Goal: Task Accomplishment & Management: Manage account settings

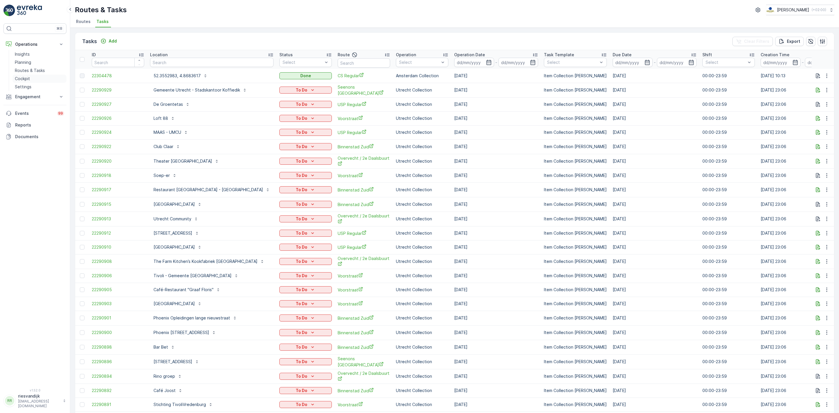
click at [35, 77] on link "Cockpit" at bounding box center [40, 79] width 54 height 8
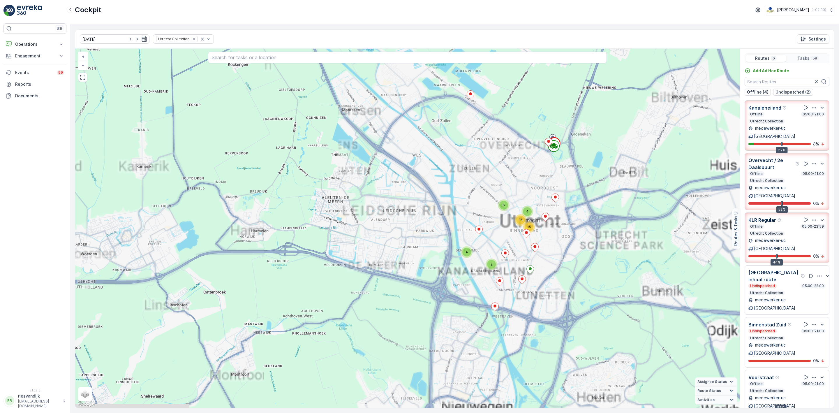
drag, startPoint x: 578, startPoint y: 235, endPoint x: 557, endPoint y: 204, distance: 38.0
click at [557, 204] on div at bounding box center [556, 199] width 8 height 10
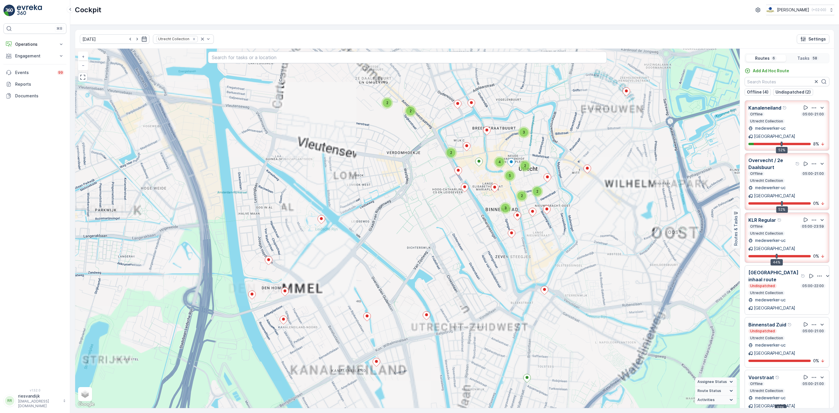
drag, startPoint x: 554, startPoint y: 273, endPoint x: 577, endPoint y: 252, distance: 31.6
click at [577, 252] on div "2 2 3 2 5 4 2 3 2 2 + − Satellite Roadmap Terrain Hybrid Leaflet Keyboard short…" at bounding box center [407, 228] width 665 height 359
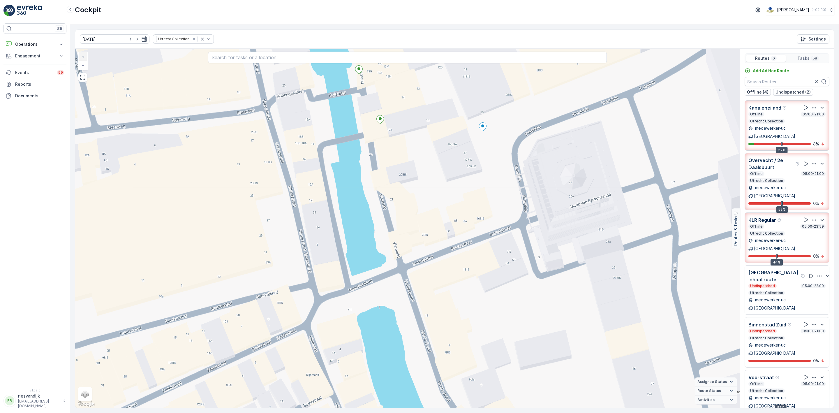
drag, startPoint x: 419, startPoint y: 200, endPoint x: 460, endPoint y: 291, distance: 100.2
click at [460, 291] on div "2 + − Satellite Roadmap Terrain Hybrid Leaflet Keyboard shortcuts Map Data Map …" at bounding box center [407, 228] width 665 height 359
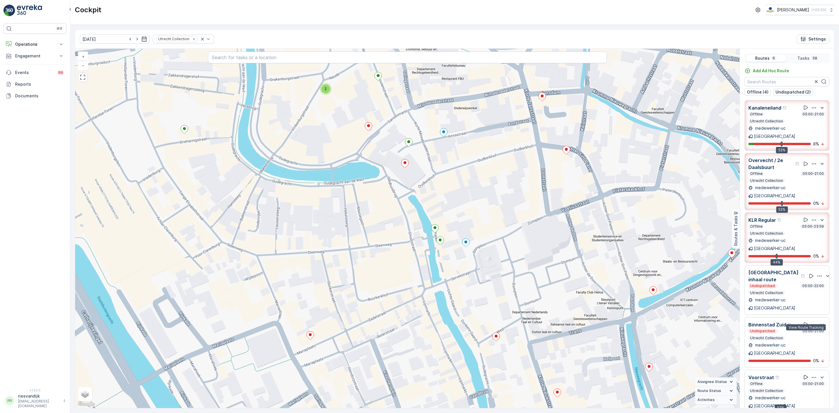
click at [807, 374] on icon at bounding box center [806, 377] width 6 height 6
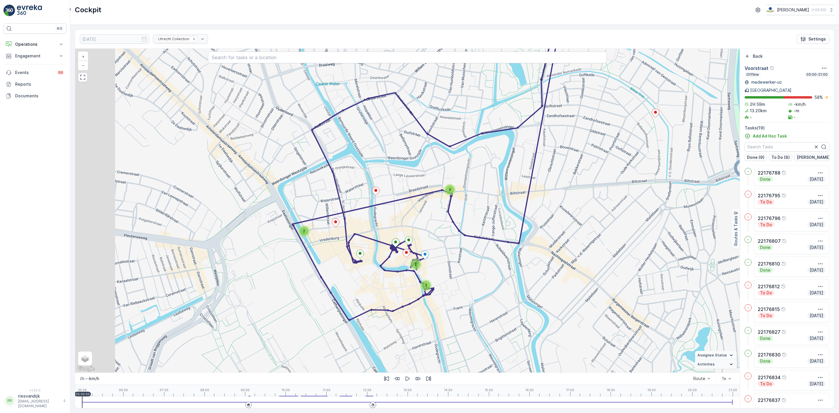
drag, startPoint x: 554, startPoint y: 255, endPoint x: 571, endPoint y: 253, distance: 17.0
click at [571, 253] on div "3 2 2 3 + − Satellite Roadmap Terrain Hybrid Leaflet Keyboard shortcuts Map Dat…" at bounding box center [407, 211] width 665 height 324
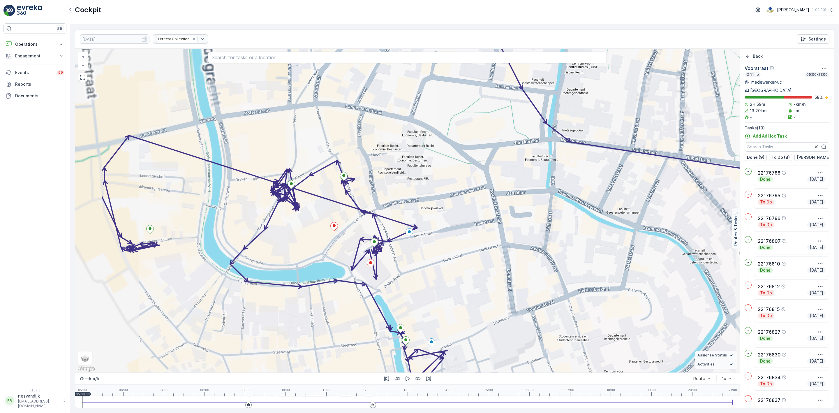
drag, startPoint x: 526, startPoint y: 257, endPoint x: 537, endPoint y: 254, distance: 11.3
click at [540, 255] on div "3 2 2 3 2 + − Satellite Roadmap Terrain Hybrid Leaflet Keyboard shortcuts Map D…" at bounding box center [407, 211] width 665 height 324
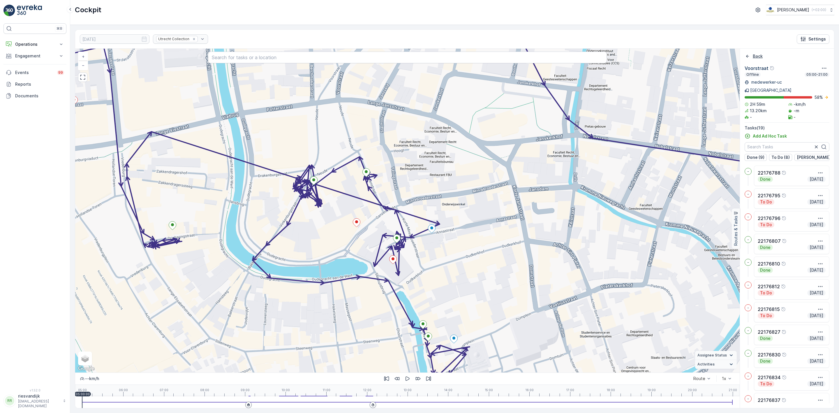
click at [751, 58] on div "Back" at bounding box center [754, 56] width 18 height 6
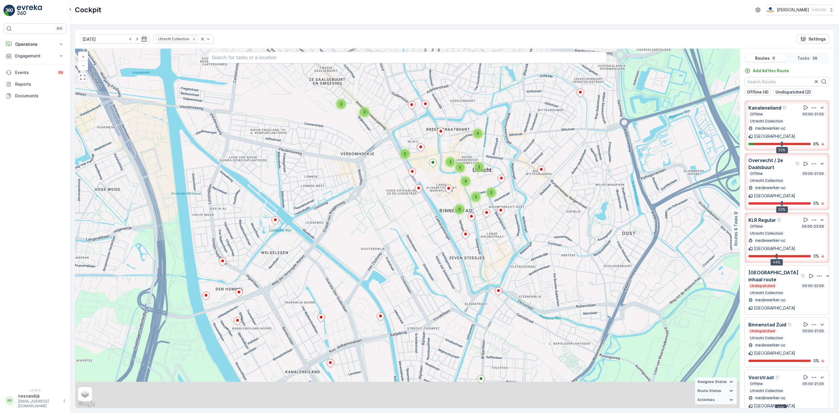
drag, startPoint x: 623, startPoint y: 276, endPoint x: 500, endPoint y: 166, distance: 164.5
click at [500, 166] on div "2 2 3 2 3 2 2 2 2 3 5 + − Satellite Roadmap Terrain Hybrid Leaflet Keyboard sho…" at bounding box center [407, 228] width 665 height 359
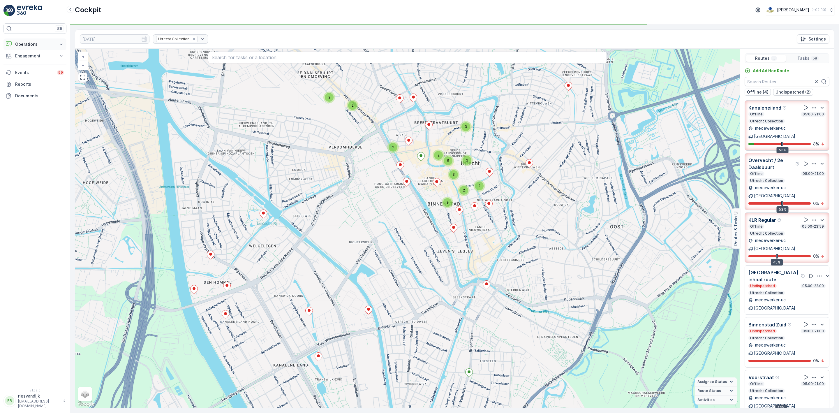
click at [25, 48] on button "Operations" at bounding box center [34, 44] width 63 height 12
click at [39, 64] on link "Planning" at bounding box center [40, 62] width 54 height 8
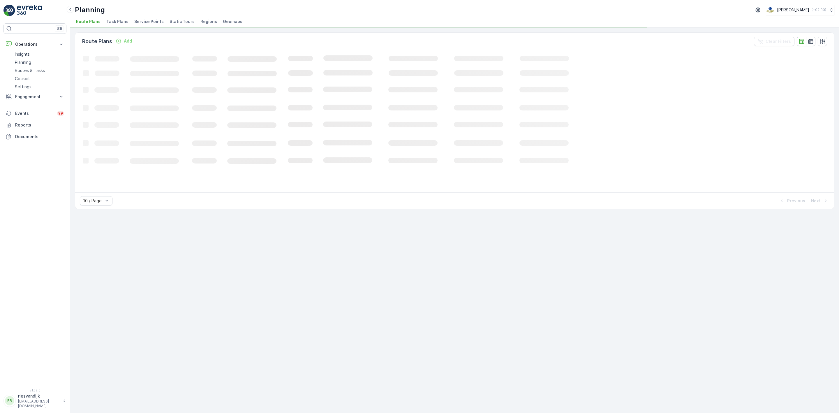
click at [115, 22] on span "Task Plans" at bounding box center [117, 22] width 22 height 6
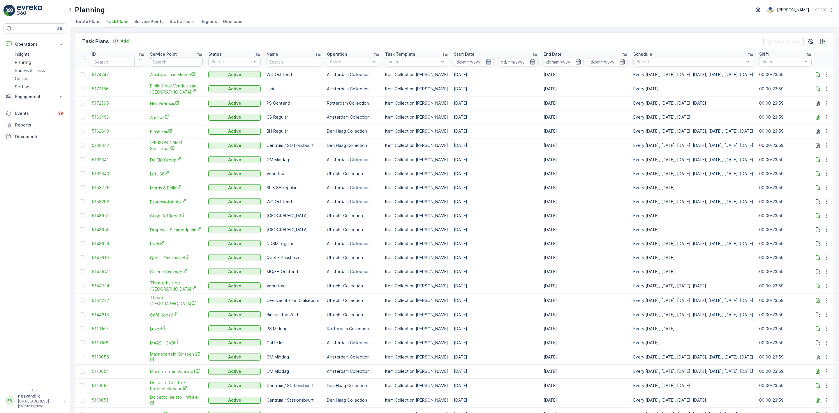
click at [187, 62] on input "text" at bounding box center [176, 61] width 52 height 9
type input "copain"
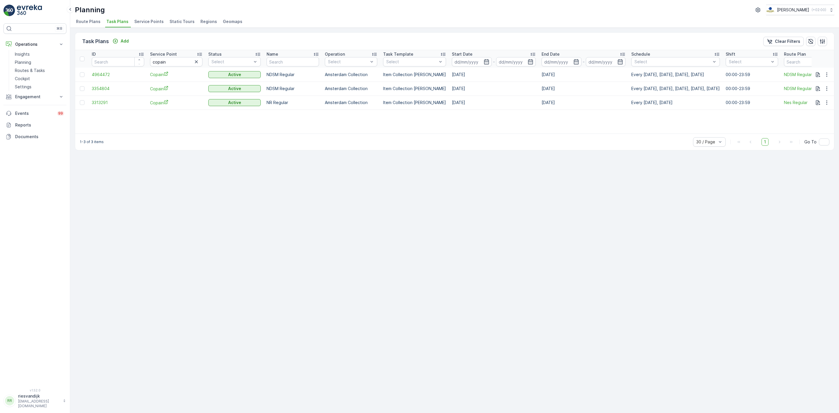
drag, startPoint x: 640, startPoint y: 74, endPoint x: 709, endPoint y: 75, distance: 68.5
click at [709, 75] on p "Every Thursday, Friday, Saturday, Sunday" at bounding box center [676, 75] width 89 height 6
click at [34, 70] on p "Routes & Tasks" at bounding box center [30, 71] width 30 height 6
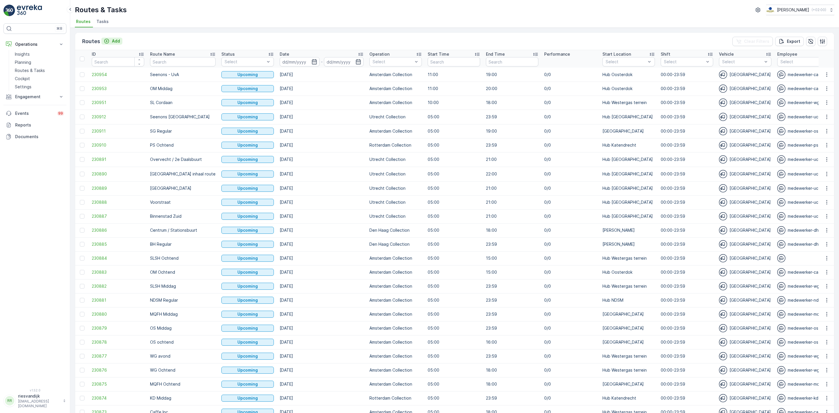
click at [107, 44] on button "Add" at bounding box center [111, 41] width 21 height 7
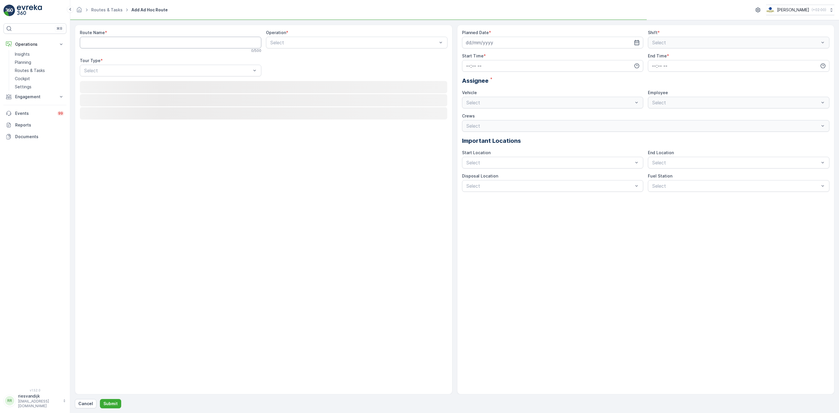
click at [139, 42] on Name "Route Name" at bounding box center [171, 43] width 182 height 12
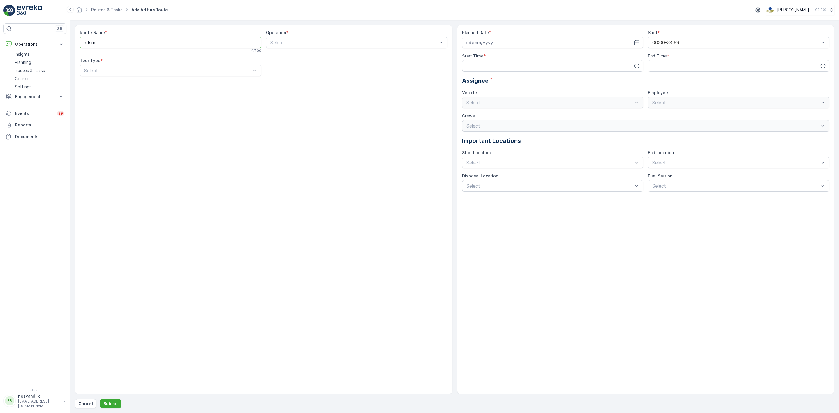
click at [206, 48] on Name "ndsm" at bounding box center [171, 43] width 182 height 12
click at [209, 43] on Name "ndsm" at bounding box center [171, 43] width 182 height 12
type Name "NDSM"
click at [105, 11] on link "Routes & Tasks" at bounding box center [106, 9] width 31 height 5
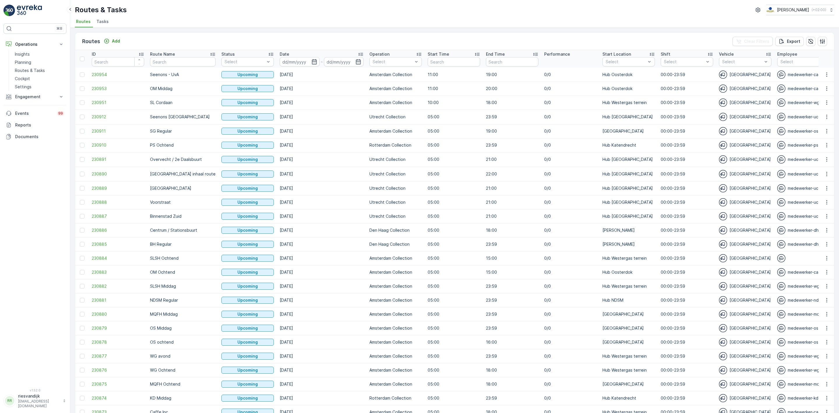
click at [104, 23] on span "Tasks" at bounding box center [102, 22] width 12 height 6
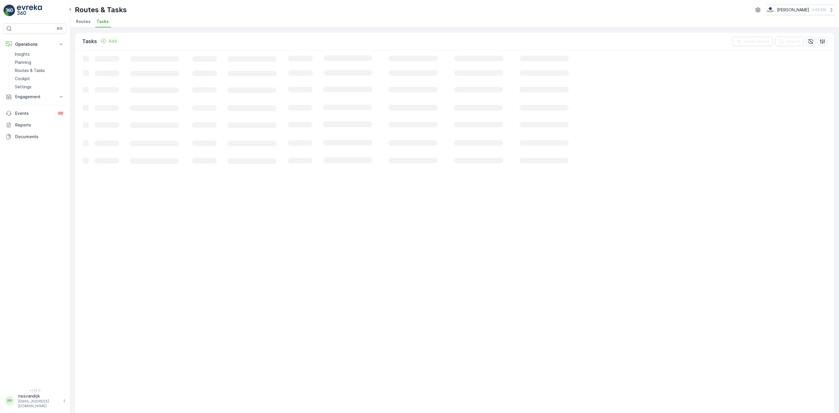
click at [107, 41] on div "Add" at bounding box center [109, 41] width 16 height 6
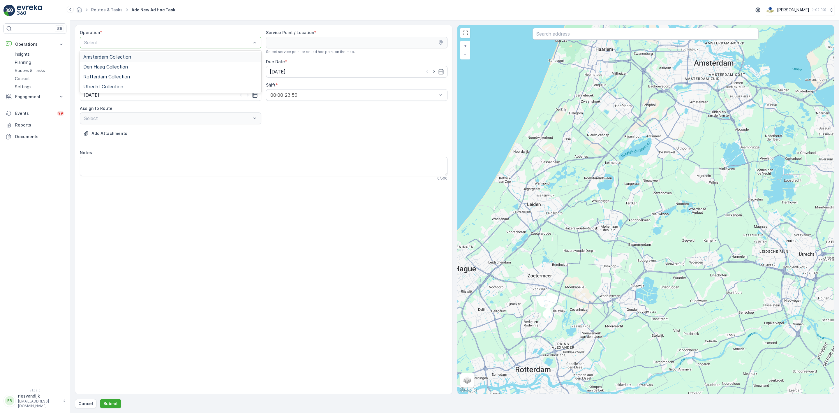
click at [152, 55] on div "Amsterdam Collection" at bounding box center [170, 56] width 175 height 5
click at [564, 36] on input "text" at bounding box center [646, 34] width 226 height 12
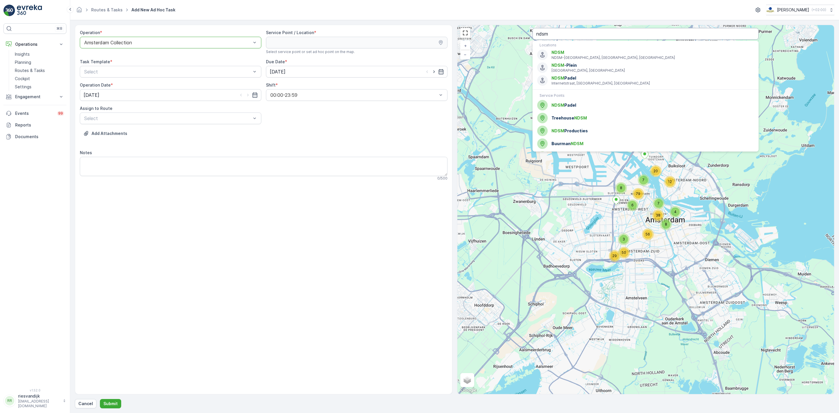
click at [587, 37] on input "ndsm" at bounding box center [646, 34] width 226 height 12
type input "copain"
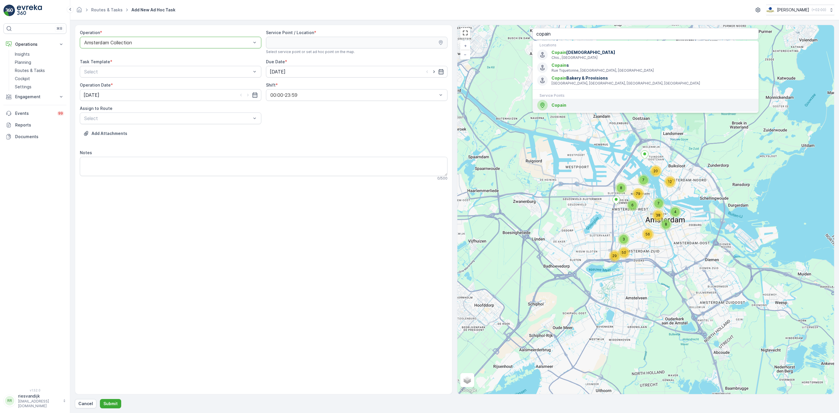
click at [576, 107] on span "Copain" at bounding box center [653, 105] width 203 height 6
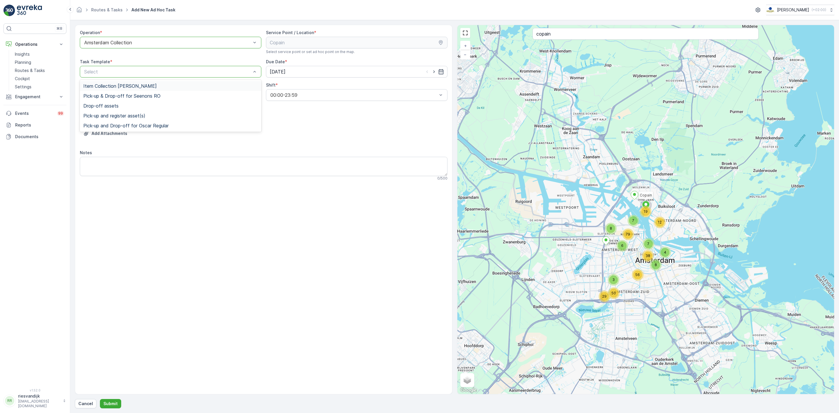
click at [154, 86] on div "Item Collection [PERSON_NAME]" at bounding box center [170, 85] width 175 height 5
click at [316, 73] on input "[DATE]" at bounding box center [357, 72] width 182 height 12
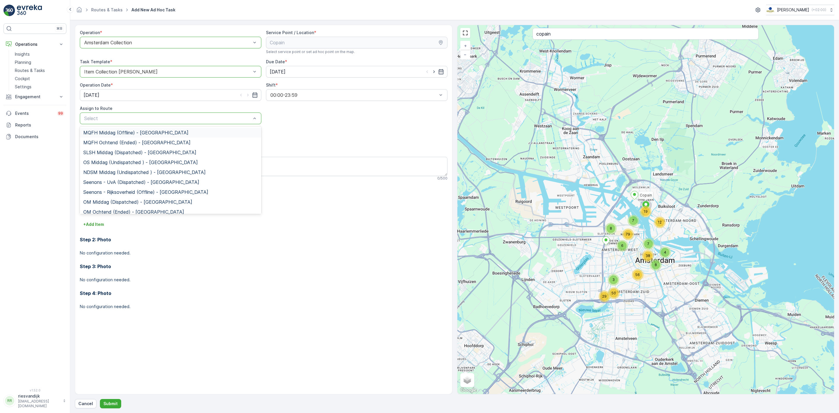
click at [134, 121] on div at bounding box center [168, 118] width 168 height 5
drag, startPoint x: 132, startPoint y: 117, endPoint x: 136, endPoint y: 116, distance: 3.8
click at [132, 117] on div at bounding box center [168, 118] width 168 height 5
type input "nds"
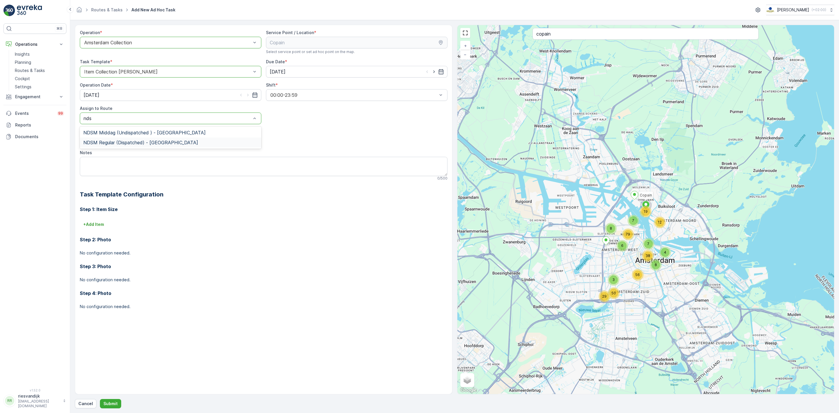
click at [132, 143] on span "NDSM Regular (Dispatched) - Amsterdam" at bounding box center [140, 142] width 115 height 5
click at [140, 161] on textarea "Notes" at bounding box center [264, 166] width 368 height 19
type textarea "Dankjulliewel! <3"
click at [115, 403] on p "Submit" at bounding box center [110, 404] width 14 height 6
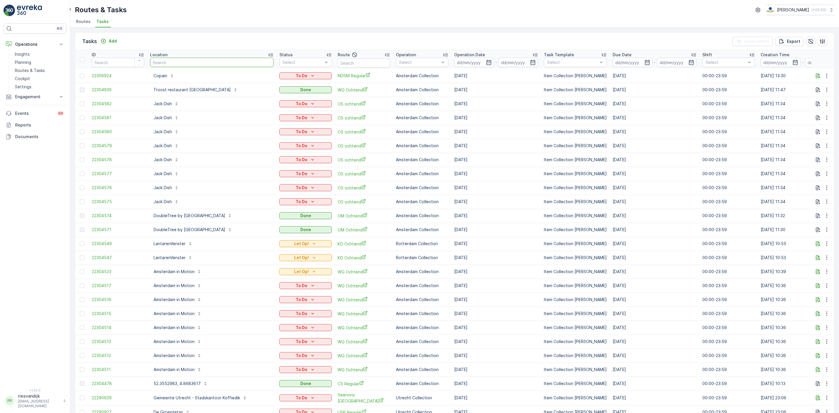
click at [211, 61] on input "text" at bounding box center [212, 62] width 124 height 9
type input "eik"
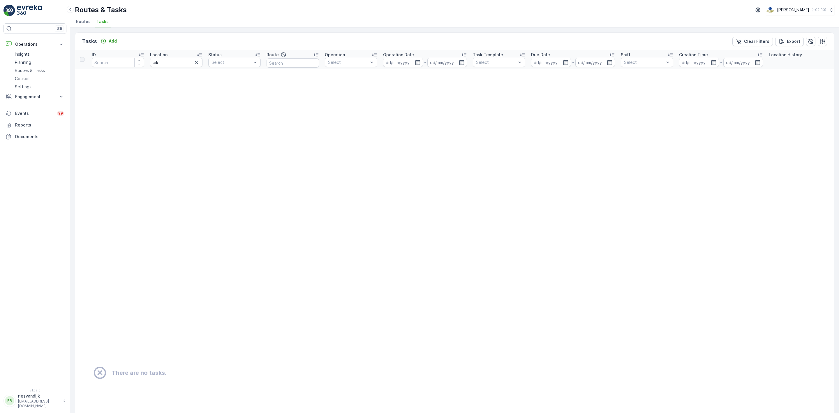
click at [198, 61] on icon "button" at bounding box center [197, 62] width 6 height 6
click at [191, 61] on input "text" at bounding box center [176, 62] width 52 height 9
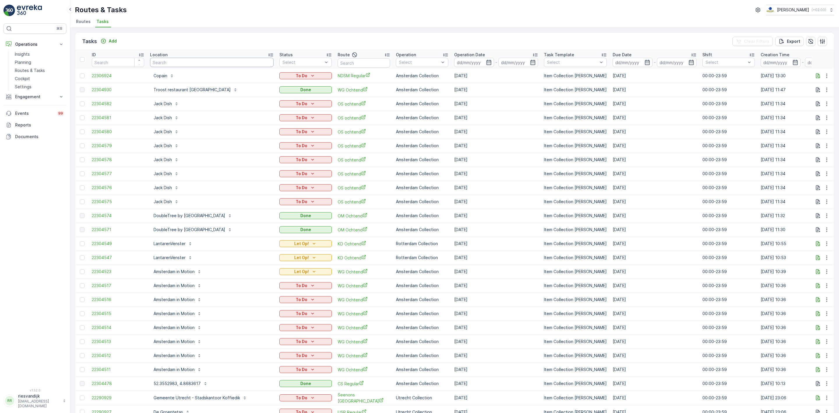
click at [189, 61] on input "text" at bounding box center [212, 62] width 124 height 9
type input "ijk"
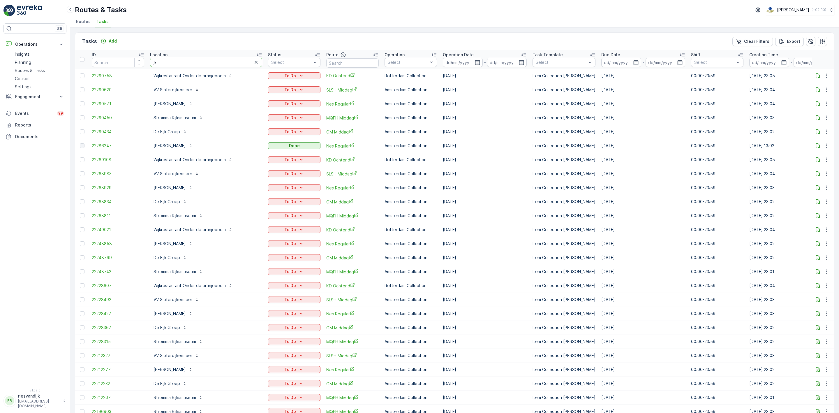
click at [183, 62] on input "ijk" at bounding box center [206, 62] width 112 height 9
click at [154, 63] on input "ijk" at bounding box center [206, 62] width 112 height 9
type input "eijk"
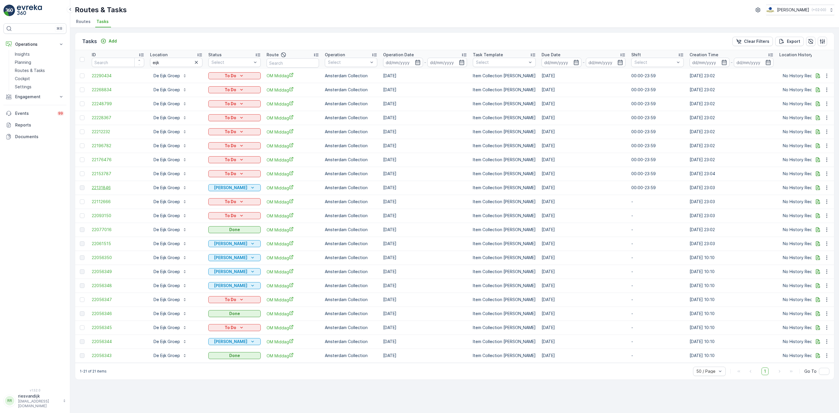
click at [105, 189] on span "22131846" at bounding box center [118, 188] width 52 height 6
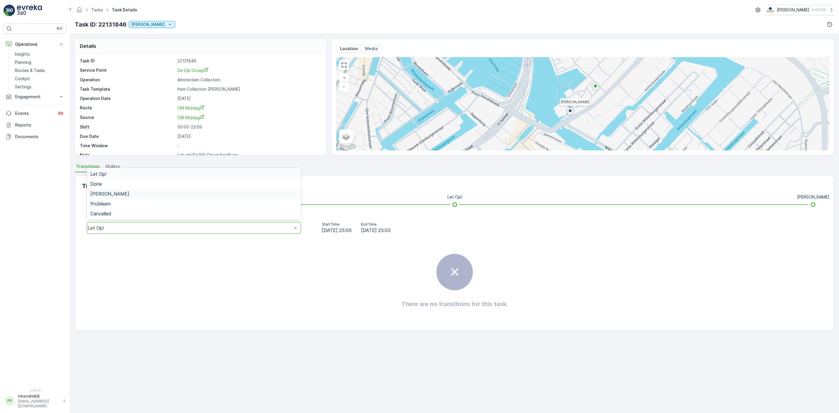
click at [135, 193] on div "Geen Afval" at bounding box center [193, 193] width 207 height 5
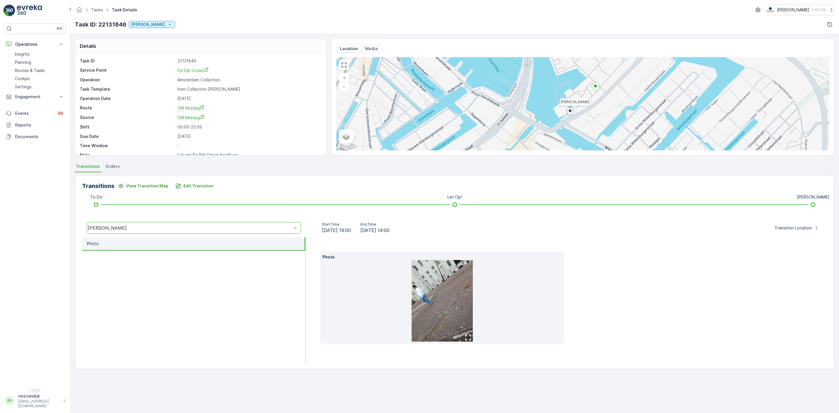
click at [470, 298] on img at bounding box center [442, 301] width 61 height 82
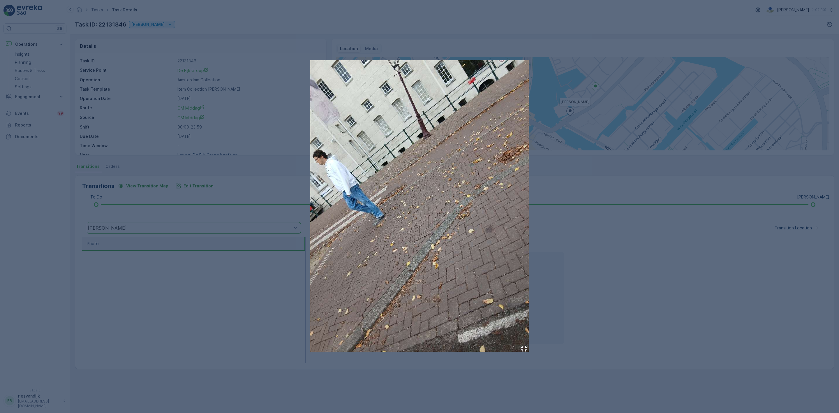
click at [636, 129] on div at bounding box center [419, 206] width 839 height 413
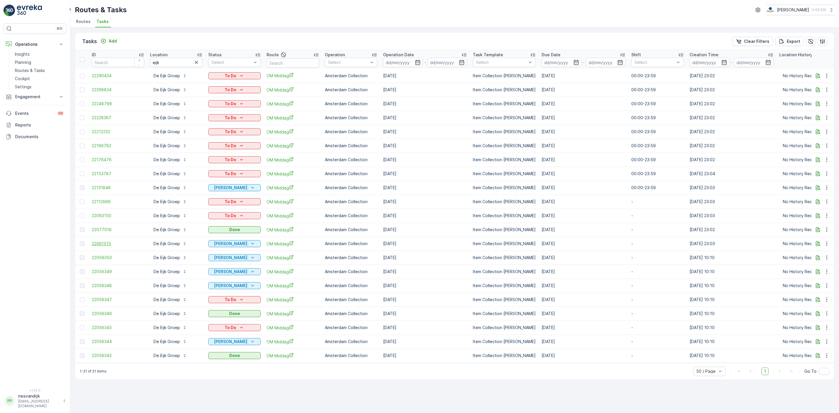
click at [108, 243] on span "22061515" at bounding box center [118, 244] width 52 height 6
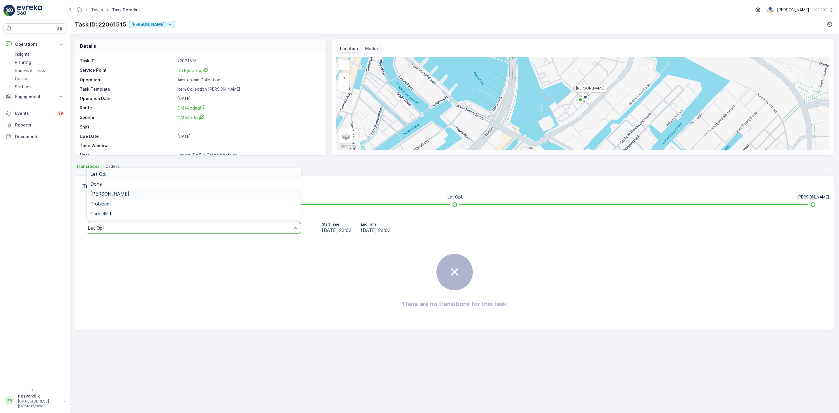
click at [143, 195] on div "Geen Afval" at bounding box center [193, 193] width 207 height 5
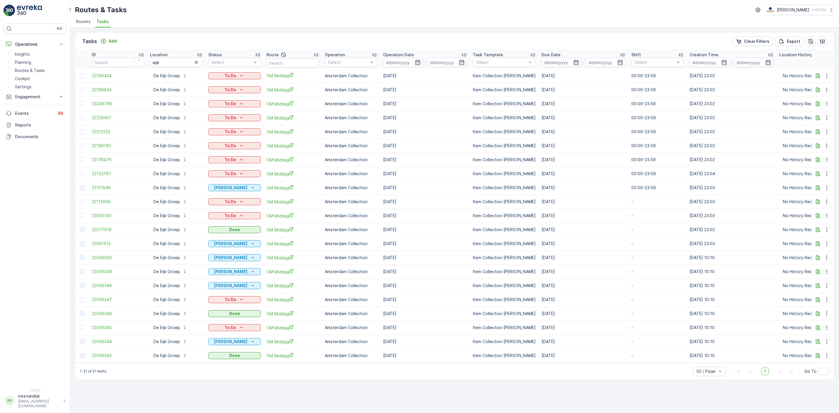
click at [101, 262] on td "22056350" at bounding box center [118, 258] width 58 height 14
click at [102, 260] on span "22056350" at bounding box center [118, 258] width 52 height 6
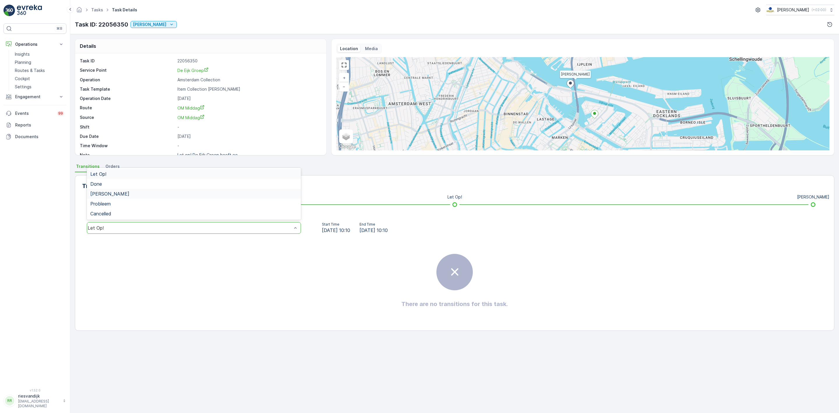
click at [129, 195] on div "Geen Afval" at bounding box center [194, 194] width 214 height 10
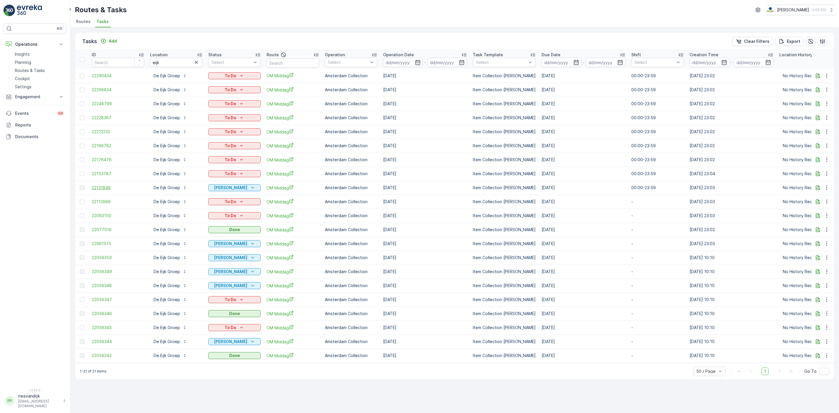
click at [105, 188] on span "22131846" at bounding box center [118, 188] width 52 height 6
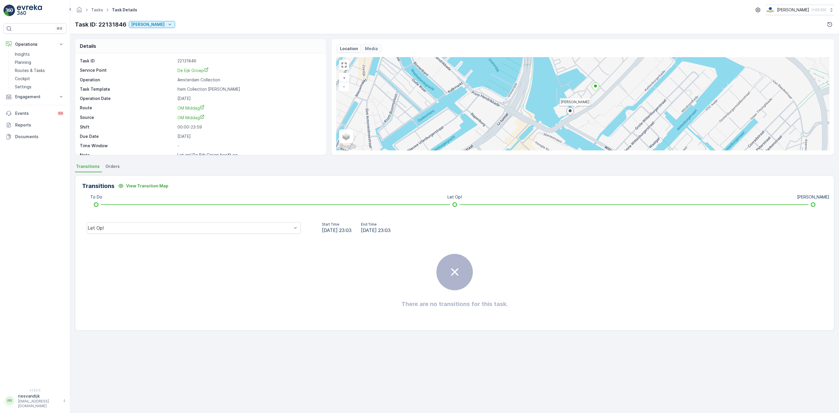
click at [365, 51] on p "Media" at bounding box center [371, 49] width 13 height 6
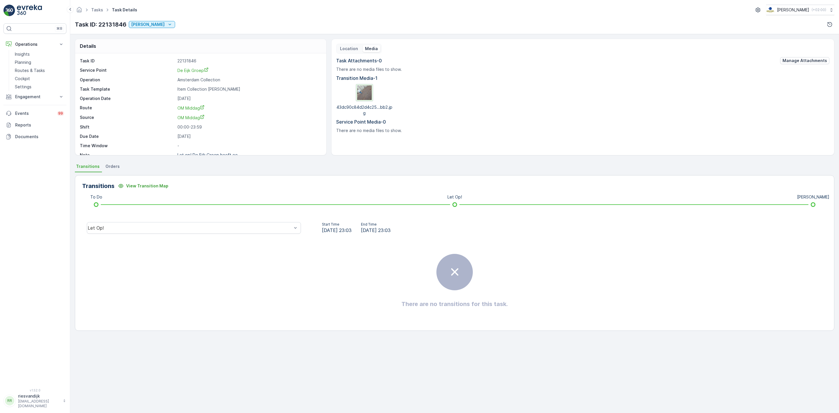
click at [365, 94] on img at bounding box center [364, 92] width 15 height 15
click at [213, 236] on div "Let Op!" at bounding box center [194, 228] width 224 height 19
click at [203, 233] on div "Let Op!" at bounding box center [194, 228] width 214 height 12
click at [170, 256] on div "There are no transitions for this task." at bounding box center [454, 280] width 745 height 87
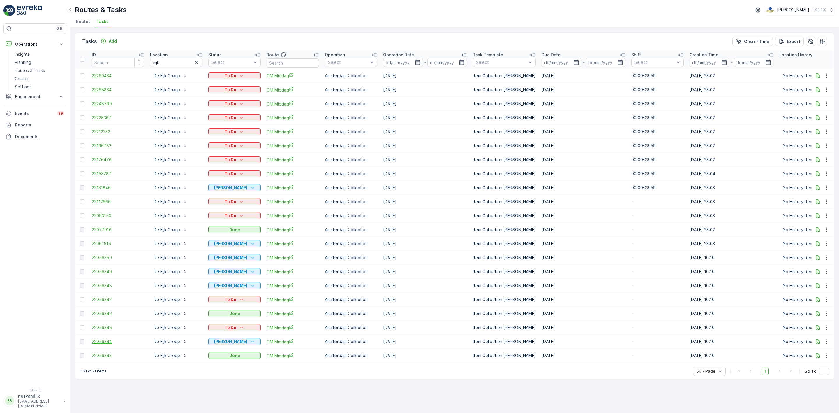
click at [104, 342] on span "22056344" at bounding box center [118, 342] width 52 height 6
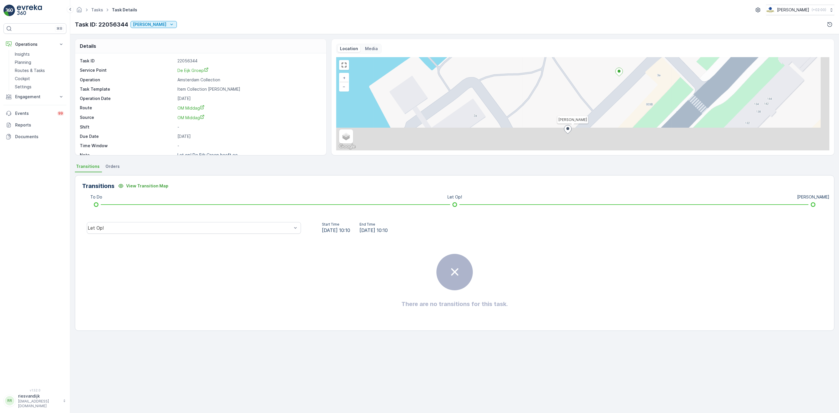
drag, startPoint x: 576, startPoint y: 86, endPoint x: 568, endPoint y: 83, distance: 7.7
click at [566, 83] on div "Geen Afval + − Satellite Roadmap Terrain Hybrid Leaflet Keyboard shortcuts Map …" at bounding box center [582, 103] width 493 height 93
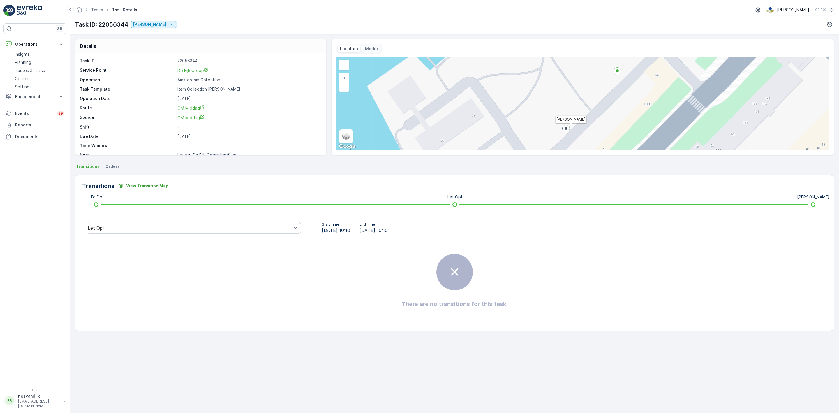
drag, startPoint x: 250, startPoint y: 233, endPoint x: 247, endPoint y: 234, distance: 3.0
click at [249, 234] on div "Let Op!" at bounding box center [194, 228] width 224 height 19
drag, startPoint x: 201, startPoint y: 229, endPoint x: 197, endPoint y: 228, distance: 4.2
click at [142, 193] on div "Geen Afval" at bounding box center [193, 193] width 207 height 5
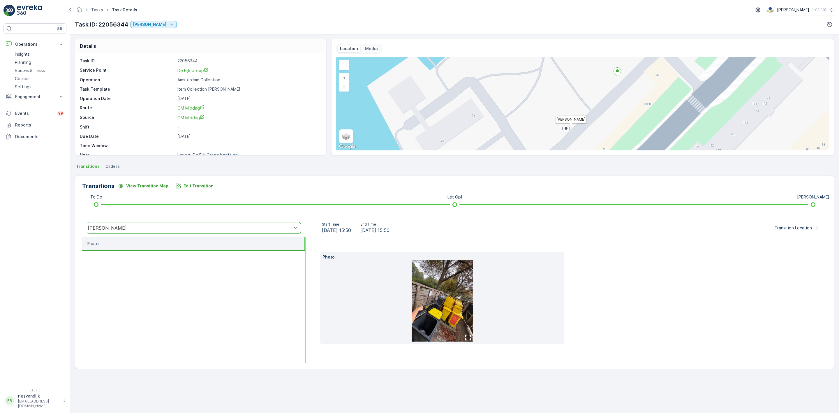
click at [430, 289] on img at bounding box center [442, 301] width 61 height 82
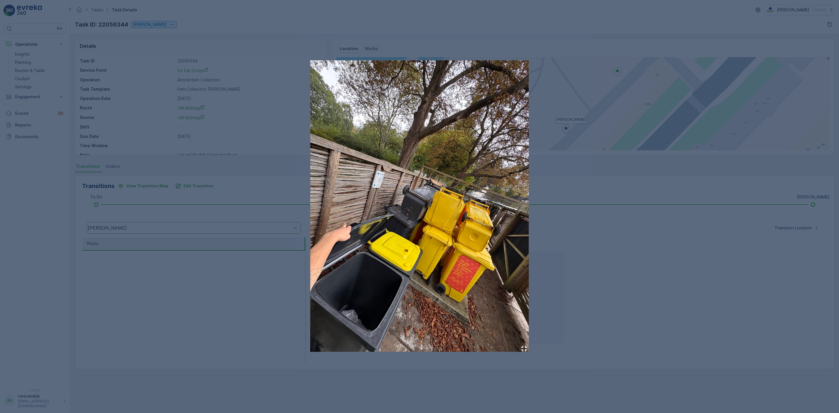
click at [456, 181] on img at bounding box center [419, 205] width 219 height 291
click at [585, 171] on div at bounding box center [419, 206] width 839 height 413
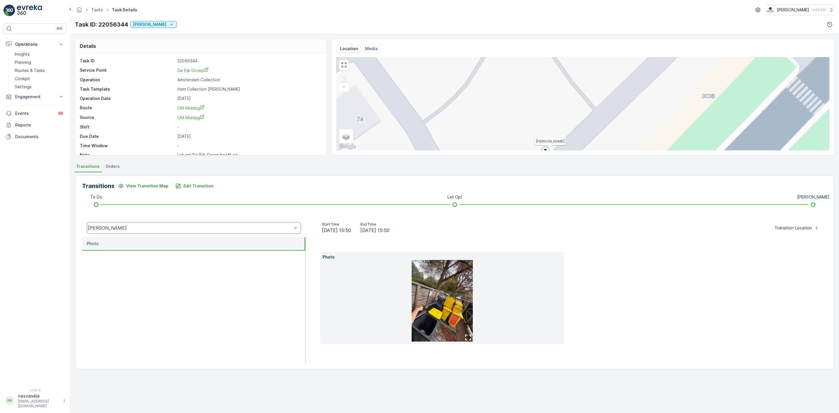
drag, startPoint x: 599, startPoint y: 111, endPoint x: 554, endPoint y: 175, distance: 78.4
click at [554, 175] on div "Details Task ID 22056344 Service Point De Eijk Groep Operation Amsterdam Collec…" at bounding box center [454, 223] width 769 height 379
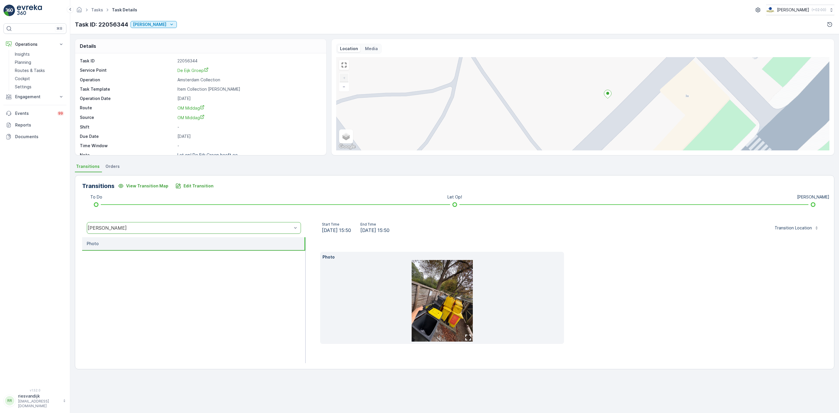
drag, startPoint x: 602, startPoint y: 101, endPoint x: 665, endPoint y: 41, distance: 86.6
click at [665, 41] on div "Location Media Geen Afval + − Satellite Roadmap Terrain Hybrid Leaflet Keyboard…" at bounding box center [582, 97] width 503 height 117
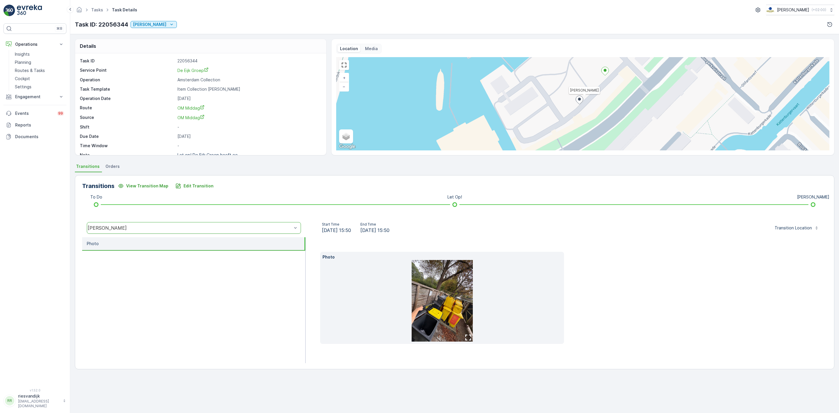
drag, startPoint x: 629, startPoint y: 98, endPoint x: 589, endPoint y: 96, distance: 40.0
click at [589, 96] on div "Geen Afval + − Satellite Roadmap Terrain Hybrid Leaflet Keyboard shortcuts Map …" at bounding box center [582, 103] width 493 height 93
click at [341, 135] on div "Satellite Roadmap Terrain Hybrid" at bounding box center [352, 131] width 26 height 26
click at [353, 126] on span "Roadmap" at bounding box center [353, 128] width 17 height 5
click at [345, 126] on input "Roadmap" at bounding box center [344, 128] width 4 height 4
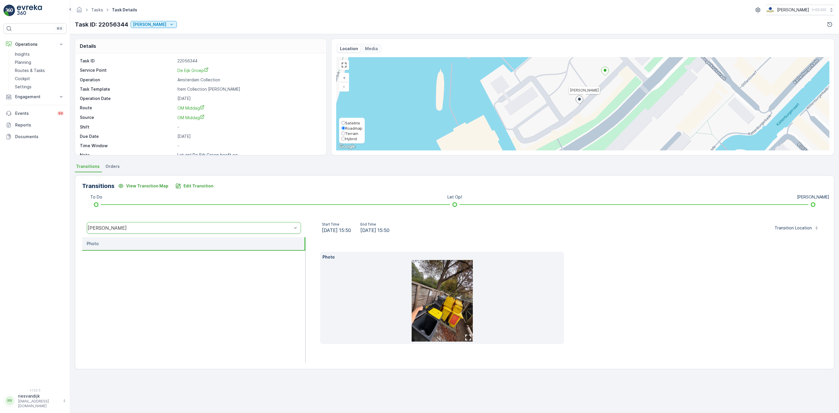
click at [353, 123] on span "Satellite" at bounding box center [352, 123] width 15 height 5
click at [345, 123] on input "Satellite" at bounding box center [344, 123] width 4 height 4
radio input "true"
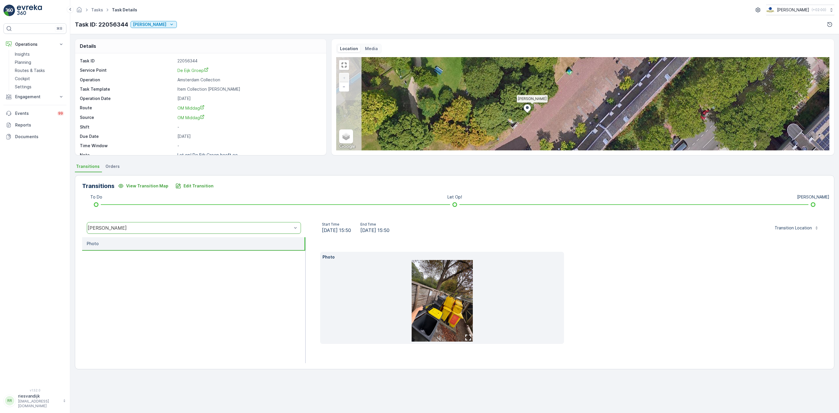
drag, startPoint x: 549, startPoint y: 109, endPoint x: 561, endPoint y: 109, distance: 12.0
click at [581, 104] on div "Geen Afval + − Satellite Roadmap Terrain Hybrid Leaflet Keyboard shortcuts Map …" at bounding box center [582, 103] width 493 height 93
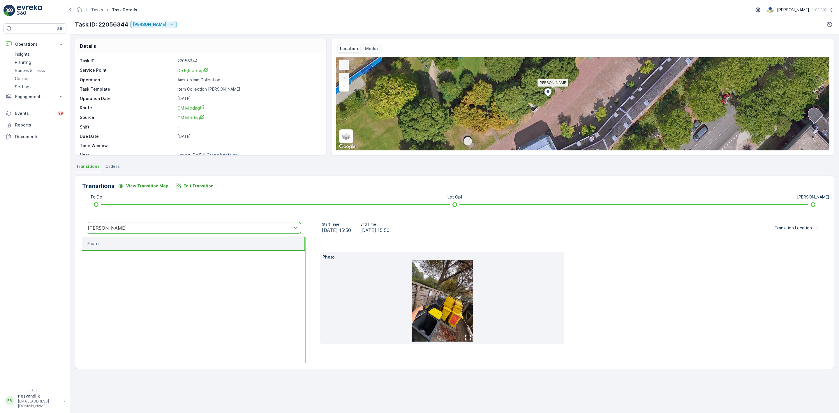
click at [341, 68] on link at bounding box center [344, 65] width 9 height 9
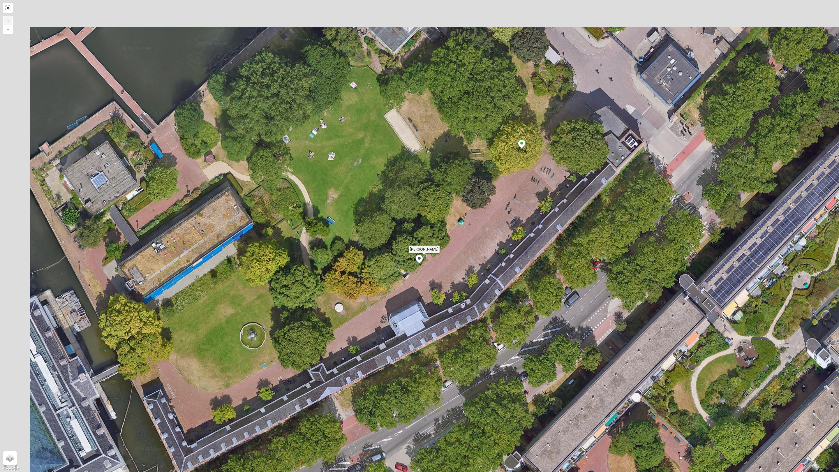
drag, startPoint x: 450, startPoint y: 230, endPoint x: 473, endPoint y: 259, distance: 36.9
click at [473, 259] on div "Geen Afval + − Satellite Roadmap Terrain Hybrid Leaflet Keyboard shortcuts Map …" at bounding box center [419, 236] width 839 height 472
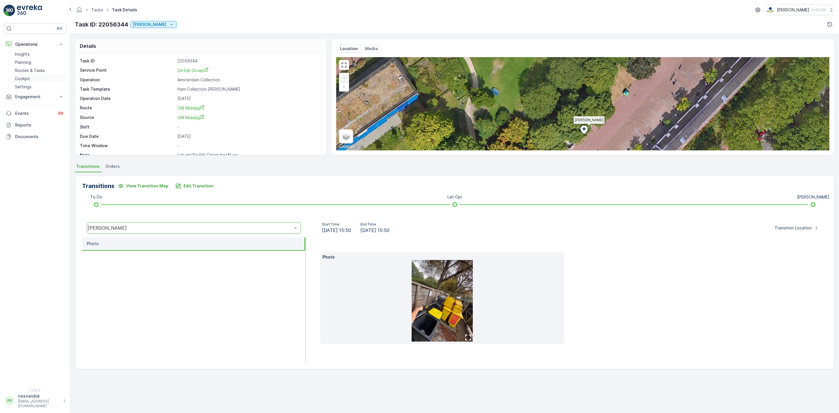
click at [28, 75] on link "Cockpit" at bounding box center [40, 79] width 54 height 8
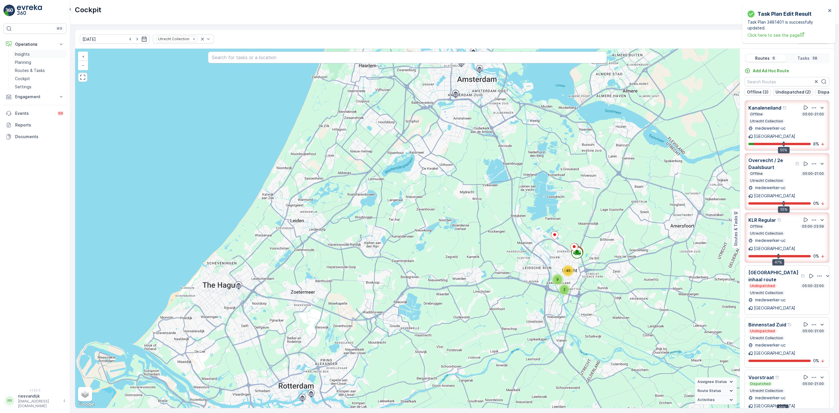
click at [28, 53] on p "Insights" at bounding box center [22, 54] width 15 height 6
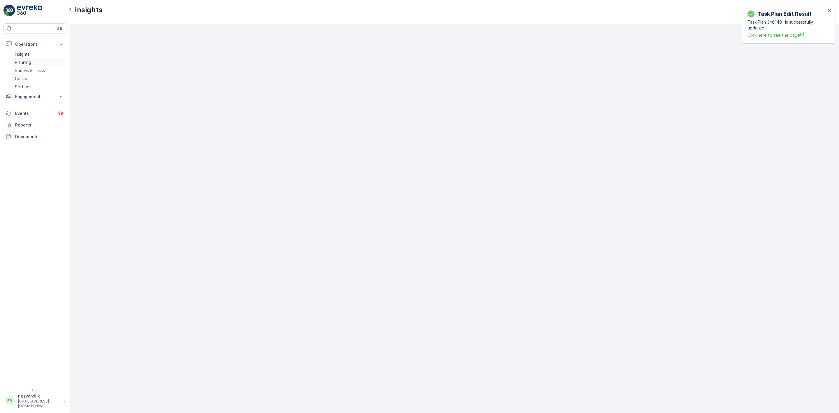
click at [34, 60] on link "Planning" at bounding box center [40, 62] width 54 height 8
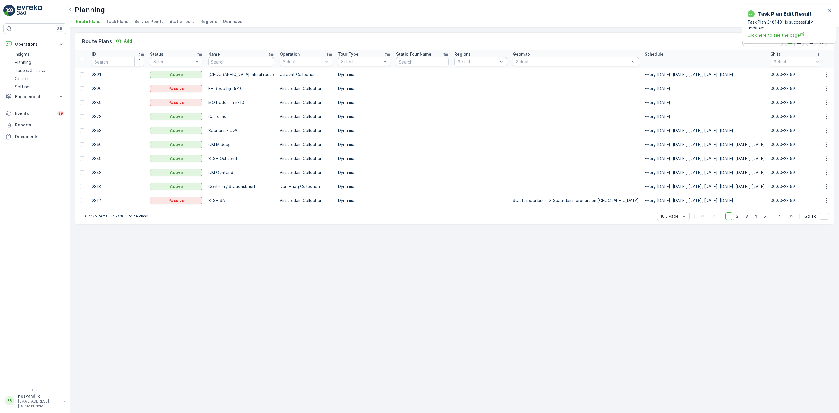
click at [125, 20] on span "Task Plans" at bounding box center [117, 22] width 22 height 6
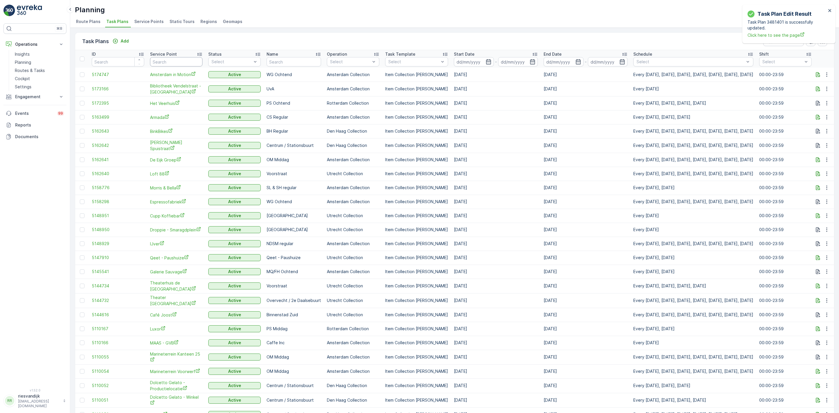
click at [180, 60] on input "text" at bounding box center [176, 61] width 52 height 9
type input "heidel"
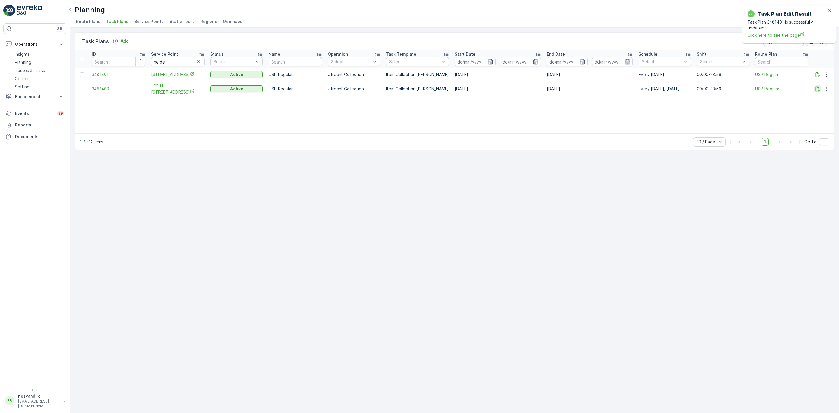
click at [818, 91] on icon "button" at bounding box center [818, 89] width 6 height 6
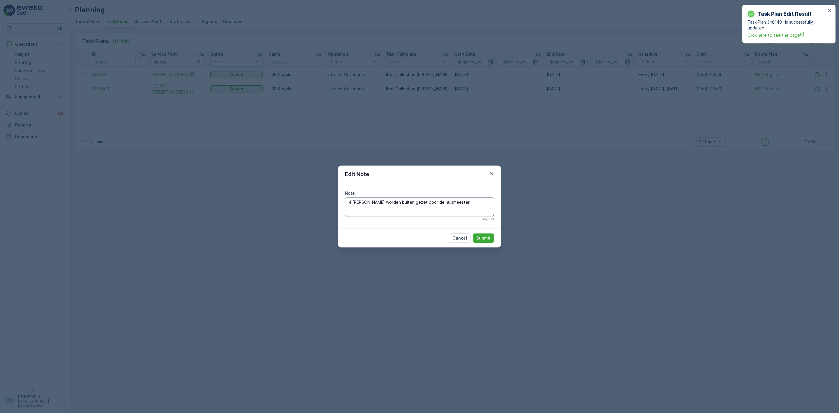
click at [448, 203] on textarea "4 kliko’s worden buiten gezet door de huismeester." at bounding box center [419, 206] width 149 height 19
click at [449, 203] on textarea "4 kliko’s worden buiten gezet door de huismeester, Cambridgelaan" at bounding box center [419, 206] width 149 height 19
type textarea "4 kliko’s worden buiten gezet door de huismeester aan de Cambridgelaan"
click at [482, 235] on p "Submit" at bounding box center [484, 238] width 14 height 6
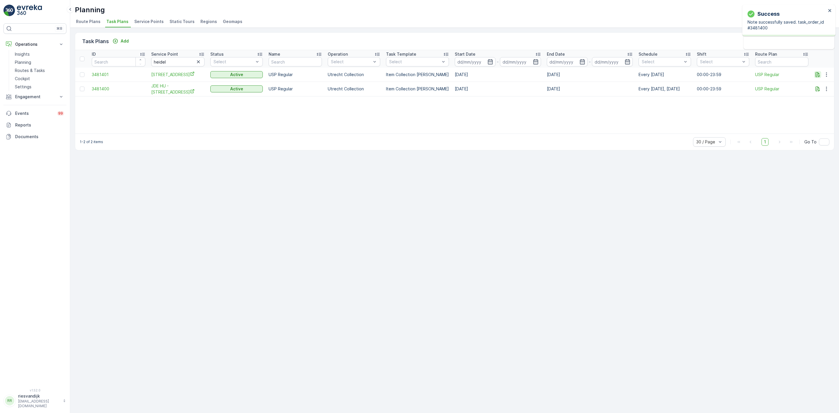
click at [818, 73] on icon "button" at bounding box center [818, 75] width 6 height 6
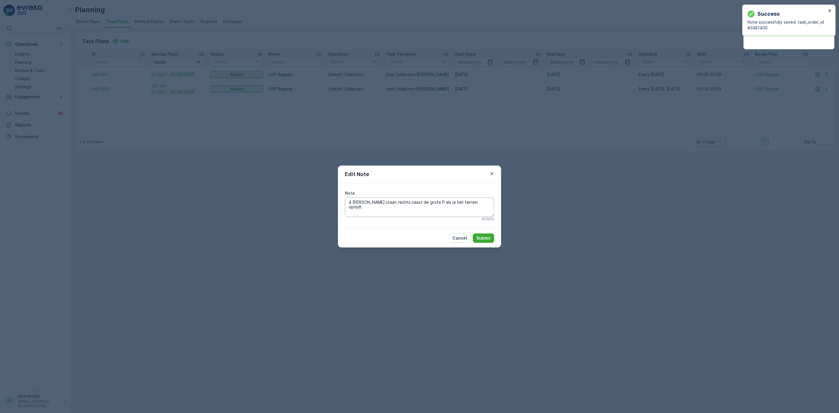
click at [481, 200] on textarea "4 kliko’s staan rechts naast de grote P als je het terrein oprijdt." at bounding box center [419, 206] width 149 height 19
click at [532, 233] on div "Edit Note Note 4 kliko’s staan rechts naast de grote P als je het terrein oprij…" at bounding box center [419, 206] width 839 height 413
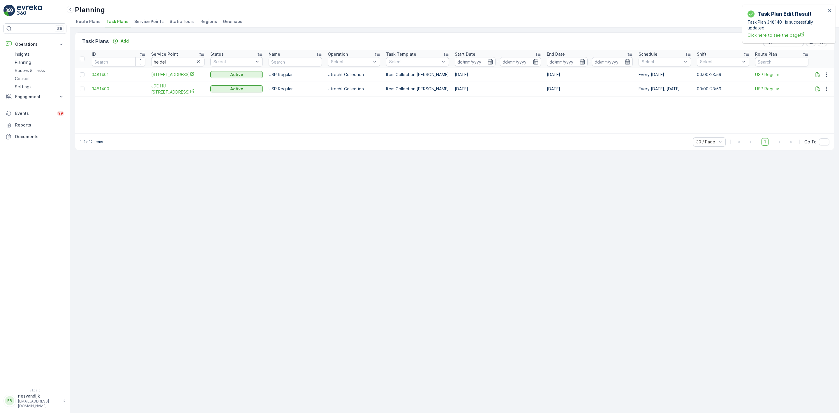
click at [164, 83] on td "JDE HU - Heidelberglaan 15" at bounding box center [177, 89] width 59 height 15
click at [182, 89] on span "JDE HU - Heidelberglaan 15" at bounding box center [178, 89] width 54 height 12
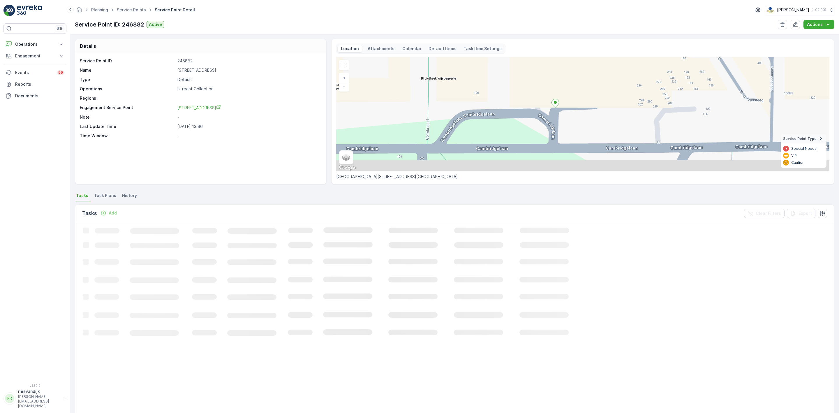
drag, startPoint x: 567, startPoint y: 129, endPoint x: 582, endPoint y: 109, distance: 24.3
click at [582, 109] on div "+ − Satellite Roadmap Terrain Hybrid Leaflet Keyboard shortcuts Map Data Map da…" at bounding box center [582, 114] width 493 height 114
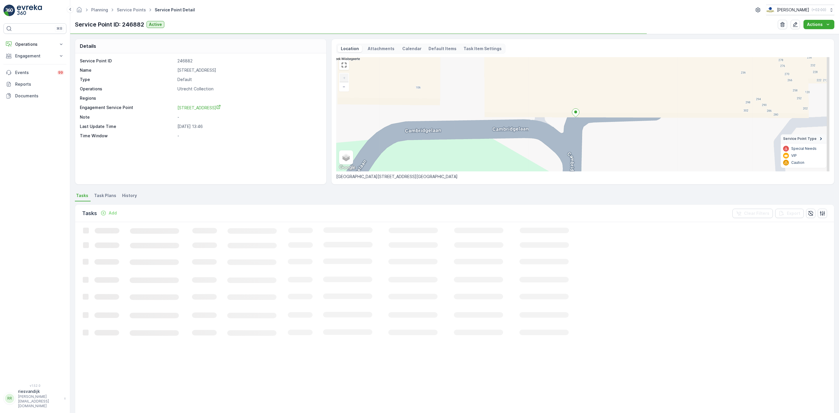
drag, startPoint x: 632, startPoint y: 126, endPoint x: 598, endPoint y: 124, distance: 34.5
click at [600, 126] on div "+ − Satellite Roadmap Terrain Hybrid Leaflet Keyboard shortcuts Map Data Map da…" at bounding box center [582, 114] width 493 height 114
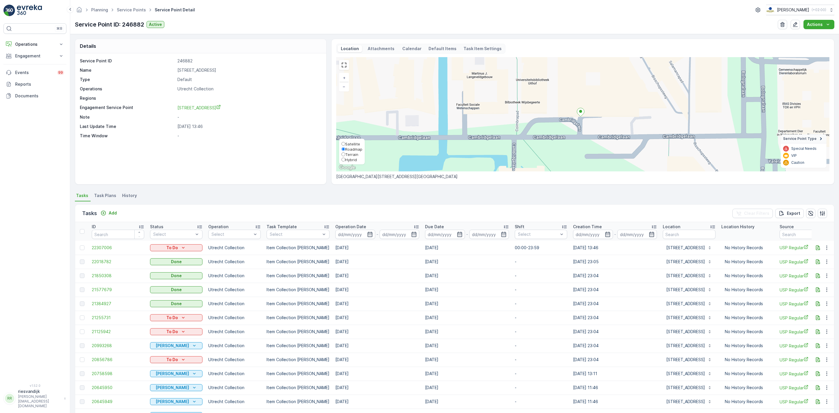
click at [354, 144] on span "Satellite" at bounding box center [352, 144] width 15 height 5
click at [345, 144] on input "Satellite" at bounding box center [344, 144] width 4 height 4
radio input "true"
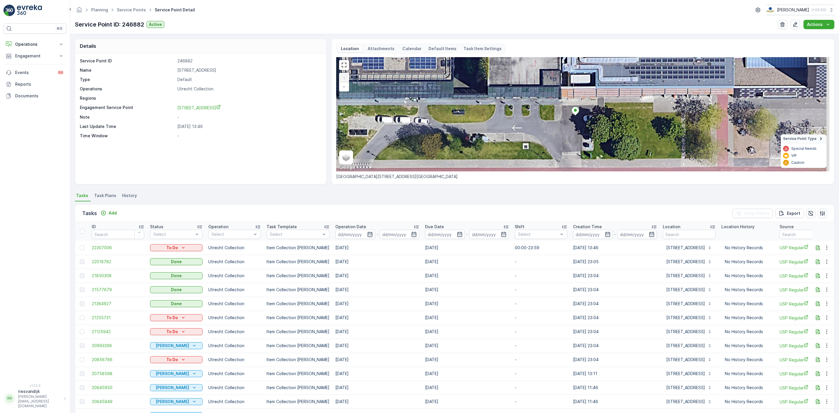
drag, startPoint x: 605, startPoint y: 126, endPoint x: 579, endPoint y: 127, distance: 26.5
click at [579, 127] on div "+ − Satellite Roadmap Terrain Hybrid Leaflet Keyboard shortcuts Map Data Imager…" at bounding box center [582, 114] width 493 height 114
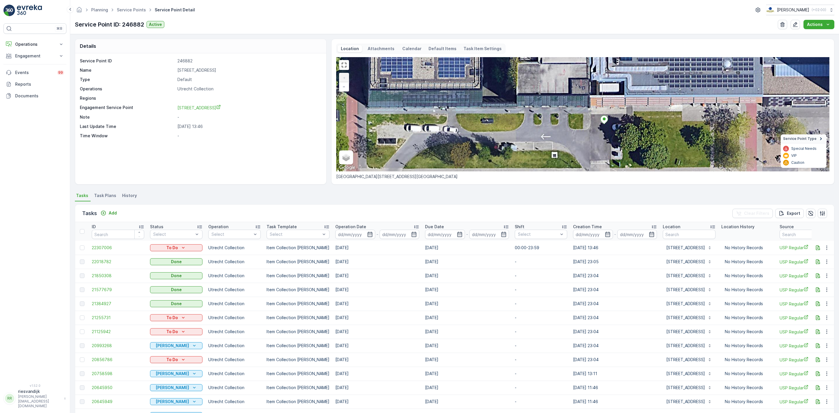
drag, startPoint x: 579, startPoint y: 124, endPoint x: 608, endPoint y: 131, distance: 30.0
click at [608, 131] on div "+ − Satellite Roadmap Terrain Hybrid Leaflet Keyboard shortcuts Map Data Imager…" at bounding box center [582, 114] width 493 height 114
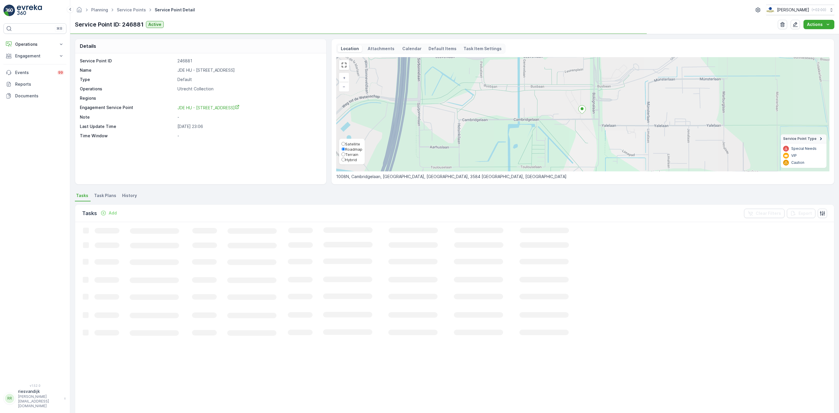
click at [349, 157] on span "Hybrid" at bounding box center [351, 159] width 12 height 5
click at [345, 158] on input "Hybrid" at bounding box center [344, 160] width 4 height 4
radio input "true"
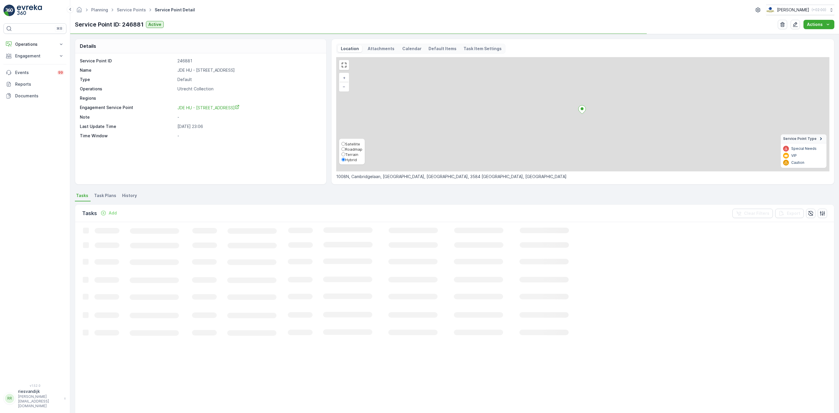
click at [348, 142] on span "Satellite" at bounding box center [352, 144] width 15 height 5
click at [345, 142] on input "Satellite" at bounding box center [344, 144] width 4 height 4
radio input "true"
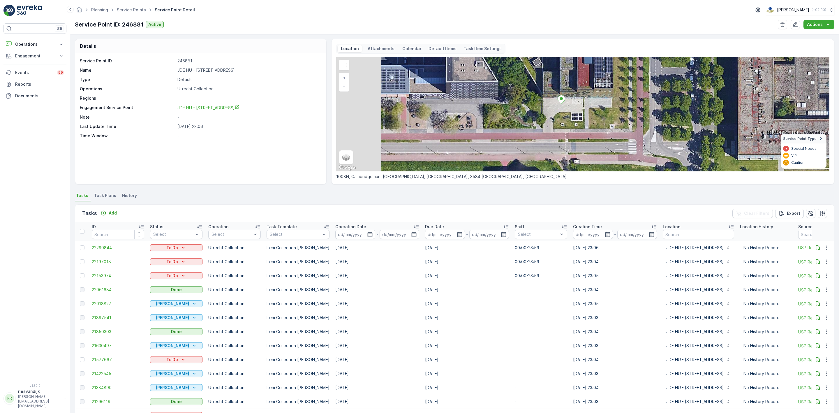
drag, startPoint x: 567, startPoint y: 120, endPoint x: 627, endPoint y: 118, distance: 60.6
click at [627, 118] on div "+ − Satellite Roadmap Terrain Hybrid Leaflet Keyboard shortcuts Map Data Imager…" at bounding box center [582, 114] width 493 height 114
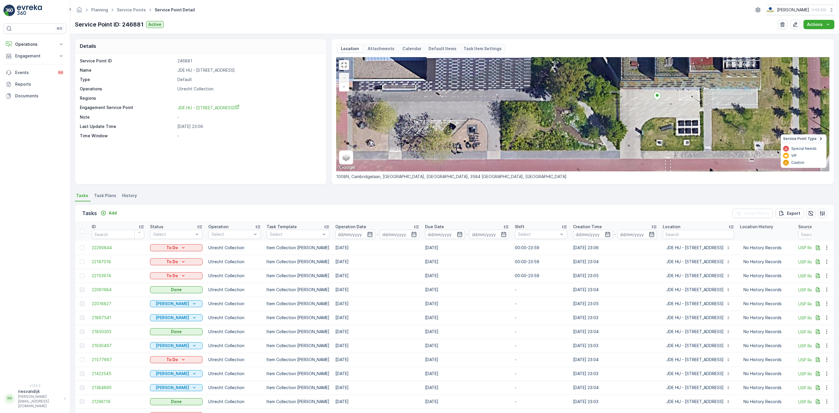
drag, startPoint x: 611, startPoint y: 116, endPoint x: 651, endPoint y: 116, distance: 39.9
click at [667, 115] on div "+ − Satellite Roadmap Terrain Hybrid Leaflet Keyboard shortcuts Map Data Imager…" at bounding box center [582, 114] width 493 height 114
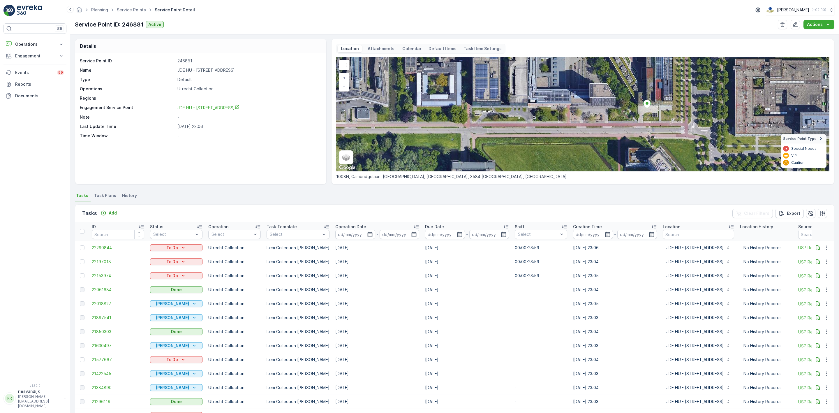
drag, startPoint x: 591, startPoint y: 116, endPoint x: 609, endPoint y: 112, distance: 18.0
click at [609, 112] on div "+ − Satellite Roadmap Terrain Hybrid Leaflet Keyboard shortcuts Map Data Imager…" at bounding box center [582, 114] width 493 height 114
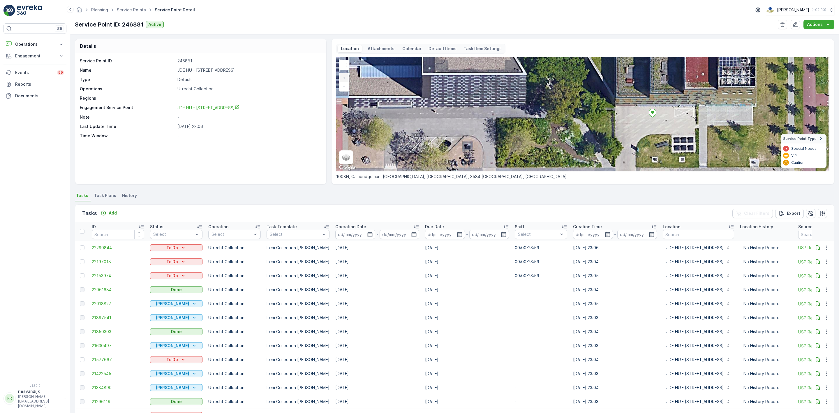
drag, startPoint x: 562, startPoint y: 122, endPoint x: 717, endPoint y: 108, distance: 155.7
click at [716, 108] on div "+ − Satellite Roadmap Terrain Hybrid Leaflet Keyboard shortcuts Map Data Imager…" at bounding box center [582, 114] width 493 height 114
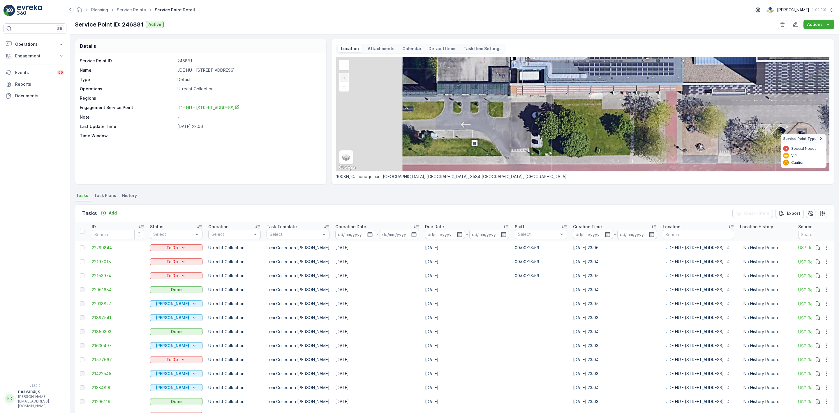
drag, startPoint x: 525, startPoint y: 109, endPoint x: 535, endPoint y: 111, distance: 10.9
click at [626, 111] on div "+ − Satellite Roadmap Terrain Hybrid Leaflet Keyboard shortcuts Map Data Imager…" at bounding box center [582, 114] width 493 height 114
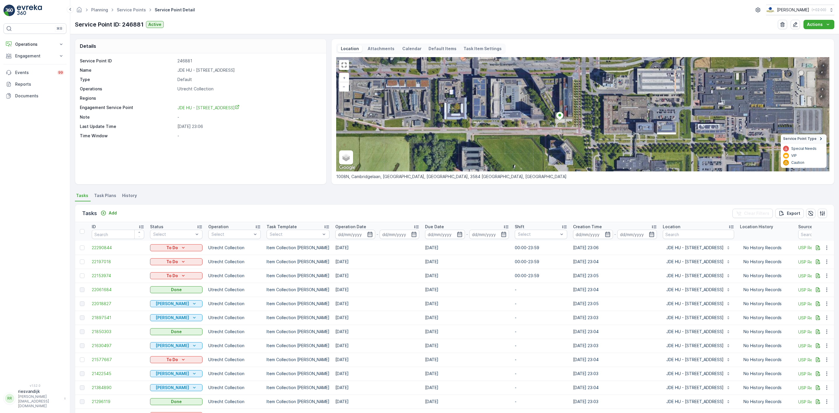
drag, startPoint x: 538, startPoint y: 127, endPoint x: 568, endPoint y: 127, distance: 30.0
click at [567, 127] on div "+ − Satellite Roadmap Terrain Hybrid Leaflet Keyboard shortcuts Map Data Imager…" at bounding box center [582, 114] width 493 height 114
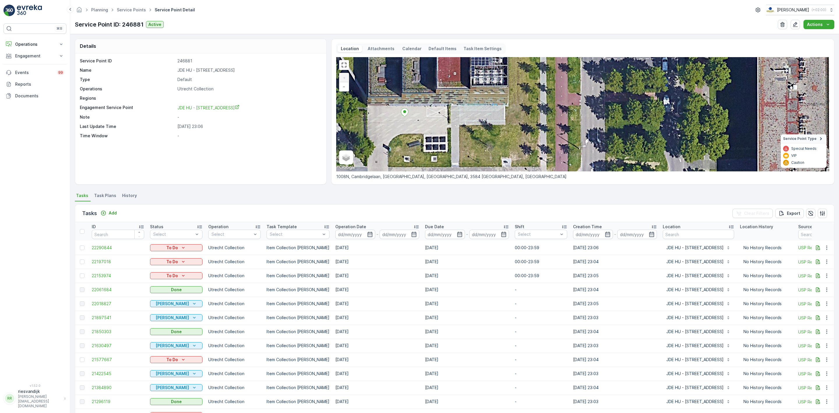
click at [338, 157] on div "+ − Satellite Roadmap Terrain Hybrid Leaflet Keyboard shortcuts Map Data Imager…" at bounding box center [582, 114] width 493 height 114
click at [352, 146] on label "Roadmap" at bounding box center [352, 148] width 21 height 5
click at [345, 147] on input "Roadmap" at bounding box center [344, 149] width 4 height 4
radio input "true"
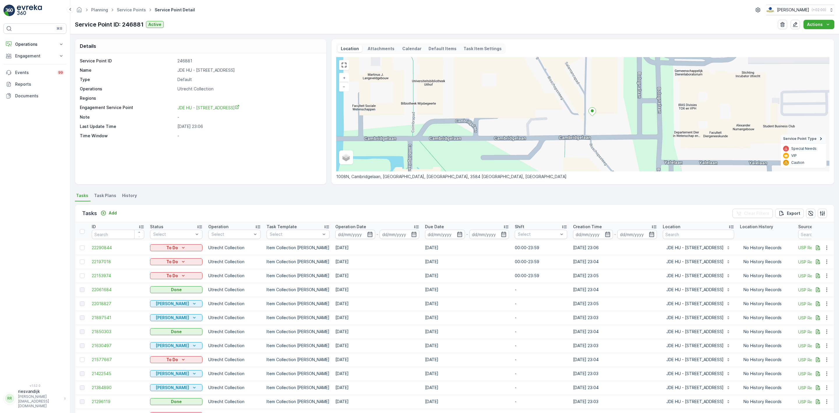
drag, startPoint x: 614, startPoint y: 123, endPoint x: 617, endPoint y: 122, distance: 3.8
click at [617, 122] on div "+ − Satellite Roadmap Terrain Hybrid Leaflet Keyboard shortcuts Map Data Map da…" at bounding box center [582, 114] width 493 height 114
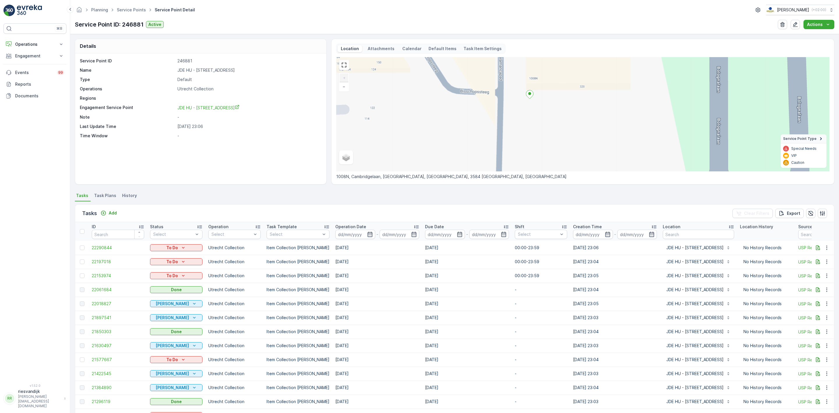
drag, startPoint x: 654, startPoint y: 119, endPoint x: 405, endPoint y: 146, distance: 250.9
click at [405, 146] on div "+ − Satellite Roadmap Terrain Hybrid Leaflet Keyboard shortcuts Map Data Map da…" at bounding box center [582, 114] width 493 height 114
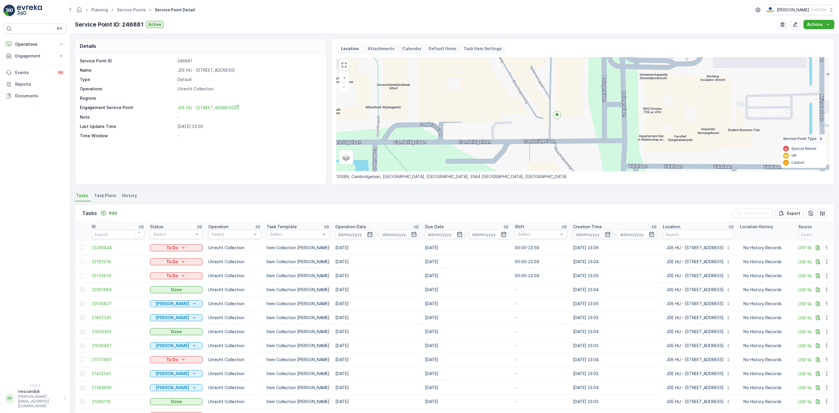
drag, startPoint x: 519, startPoint y: 118, endPoint x: 529, endPoint y: 135, distance: 19.8
click at [529, 140] on div "+ − Satellite Roadmap Terrain Hybrid Leaflet Keyboard shortcuts Map Data Map da…" at bounding box center [582, 114] width 493 height 114
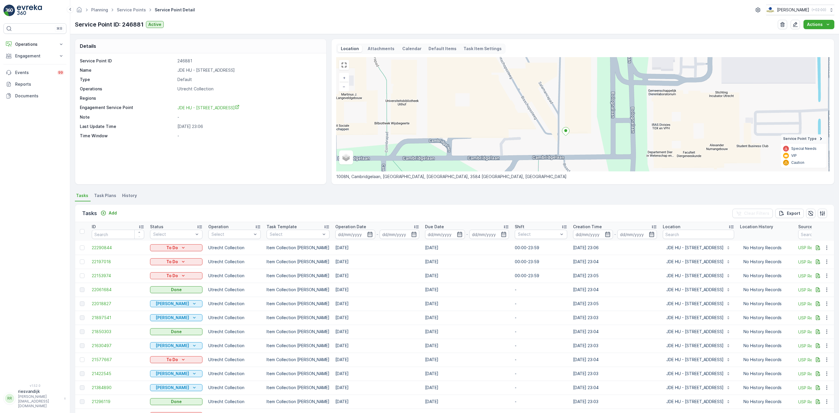
drag, startPoint x: 531, startPoint y: 117, endPoint x: 532, endPoint y: 148, distance: 31.2
click at [532, 148] on div "+ − Satellite Roadmap Terrain Hybrid Leaflet Keyboard shortcuts Map Data Map da…" at bounding box center [582, 114] width 493 height 114
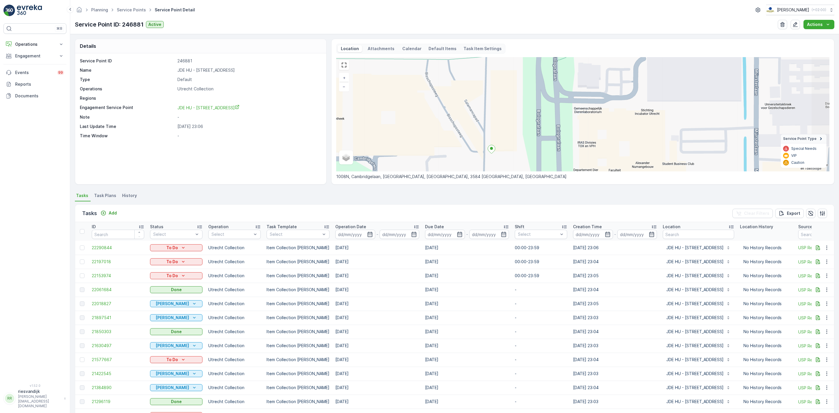
drag, startPoint x: 529, startPoint y: 96, endPoint x: 451, endPoint y: 80, distance: 80.5
click at [451, 80] on div "+ − Satellite Roadmap Terrain Hybrid Leaflet Keyboard shortcuts Map Data Map da…" at bounding box center [582, 114] width 493 height 114
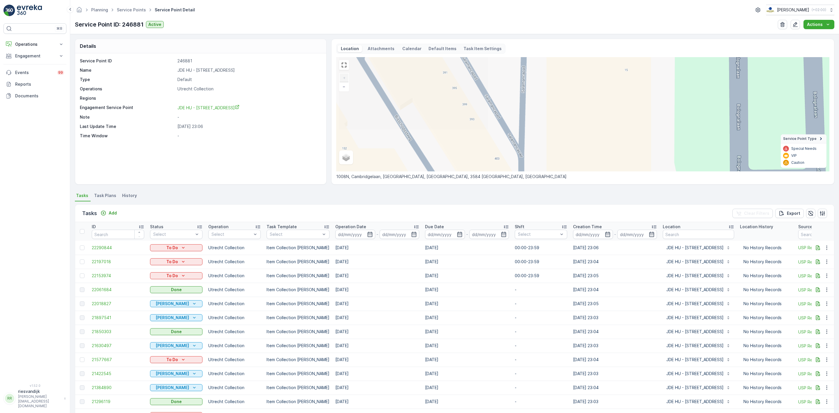
drag, startPoint x: 491, startPoint y: 125, endPoint x: 643, endPoint y: 123, distance: 152.5
click at [650, 123] on div "+ − Satellite Roadmap Terrain Hybrid Leaflet Keyboard shortcuts Map Data Map da…" at bounding box center [582, 114] width 493 height 114
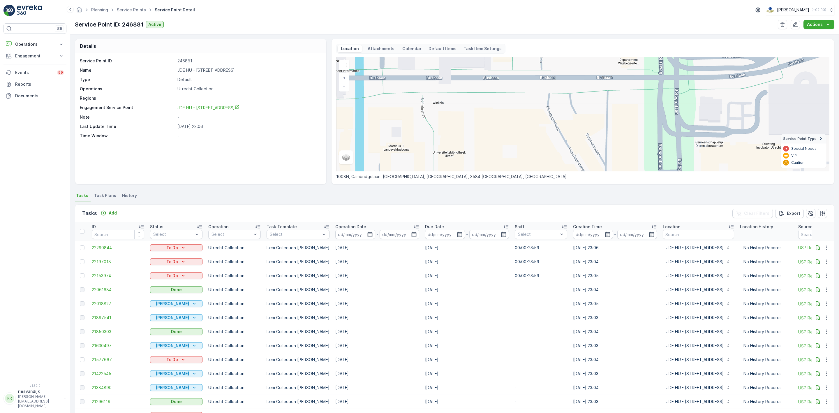
drag, startPoint x: 592, startPoint y: 110, endPoint x: 607, endPoint y: 136, distance: 30.0
click at [606, 139] on div "+ − Satellite Roadmap Terrain Hybrid Leaflet Keyboard shortcuts Map Data Map da…" at bounding box center [582, 114] width 493 height 114
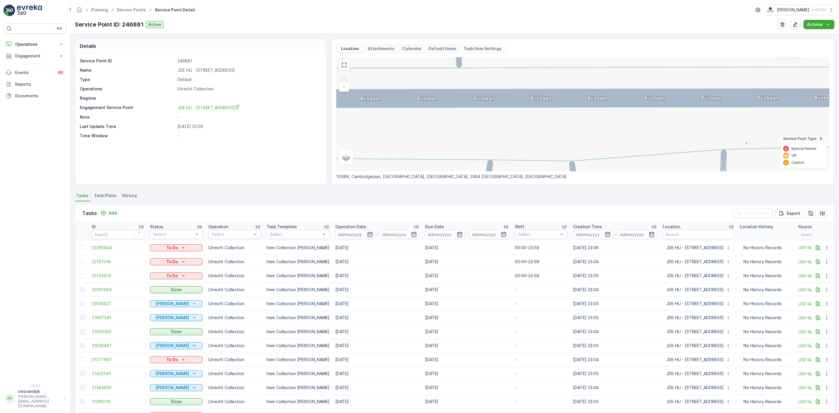
drag, startPoint x: 568, startPoint y: 124, endPoint x: 562, endPoint y: 145, distance: 22.4
click at [562, 145] on div "+ − Satellite Roadmap Terrain Hybrid Leaflet Keyboard shortcuts Map Data Map da…" at bounding box center [582, 114] width 493 height 114
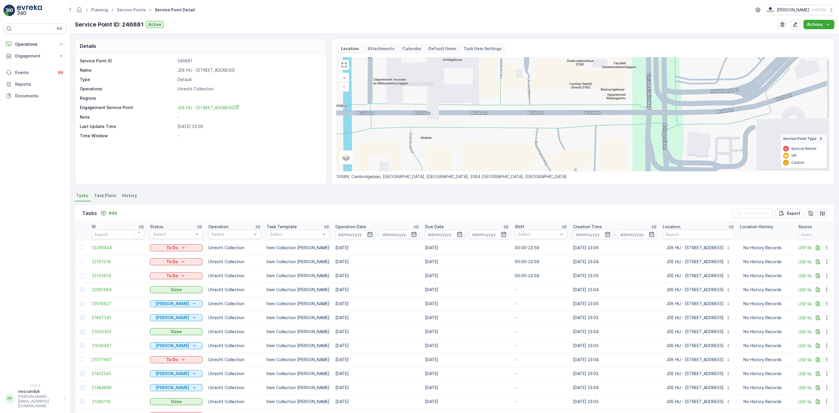
drag, startPoint x: 748, startPoint y: 104, endPoint x: 734, endPoint y: 89, distance: 21.3
click at [734, 89] on div "+ − Satellite Roadmap Terrain Hybrid Leaflet Keyboard shortcuts Map Data Map da…" at bounding box center [582, 114] width 493 height 114
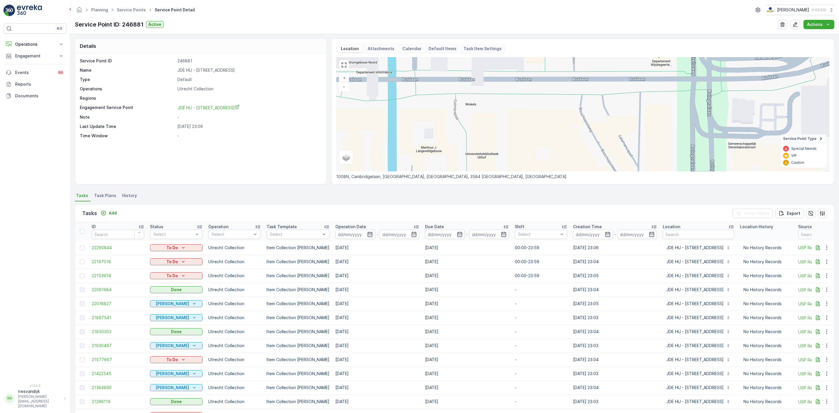
drag, startPoint x: 749, startPoint y: 102, endPoint x: 766, endPoint y: 85, distance: 23.7
click at [766, 85] on div "+ − Satellite Roadmap Terrain Hybrid Leaflet Keyboard shortcuts Map Data Map da…" at bounding box center [582, 114] width 493 height 114
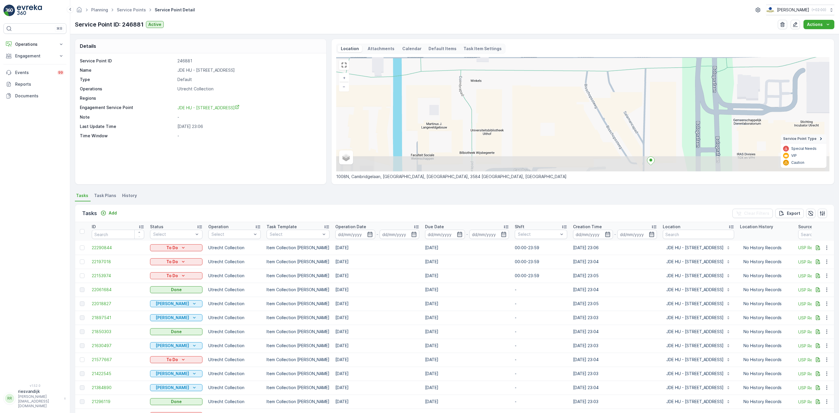
drag, startPoint x: 749, startPoint y: 108, endPoint x: 755, endPoint y: 85, distance: 23.5
click at [755, 85] on div "+ − Satellite Roadmap Terrain Hybrid Leaflet Keyboard shortcuts Map Data Map da…" at bounding box center [582, 114] width 493 height 114
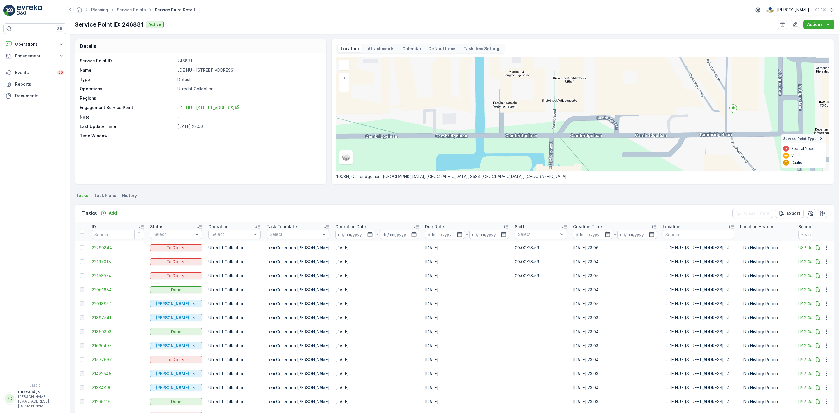
drag, startPoint x: 684, startPoint y: 124, endPoint x: 677, endPoint y: 124, distance: 7.3
click at [677, 124] on div "+ − Satellite Roadmap Terrain Hybrid Leaflet Keyboard shortcuts Map Data Map da…" at bounding box center [582, 114] width 493 height 114
drag, startPoint x: 171, startPoint y: 71, endPoint x: 276, endPoint y: 73, distance: 105.0
click at [275, 73] on div "Name JDE HU - Heidelberglaan 15" at bounding box center [200, 70] width 240 height 6
click at [243, 71] on p "JDE HU - Heidelberglaan 15" at bounding box center [248, 70] width 143 height 6
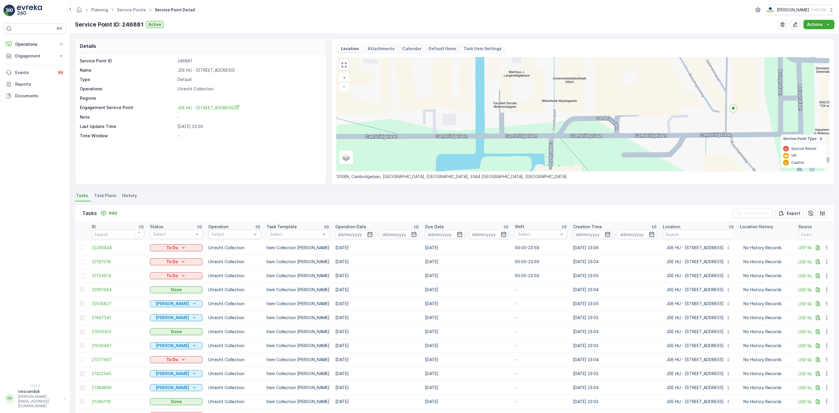
click at [242, 71] on p "JDE HU - Heidelberglaan 15" at bounding box center [248, 70] width 143 height 6
click at [217, 72] on p "JDE HU - Heidelberglaan 15" at bounding box center [248, 70] width 143 height 6
drag, startPoint x: 218, startPoint y: 70, endPoint x: 242, endPoint y: 68, distance: 24.0
click at [242, 68] on p "JDE HU - Heidelberglaan 15" at bounding box center [248, 70] width 143 height 6
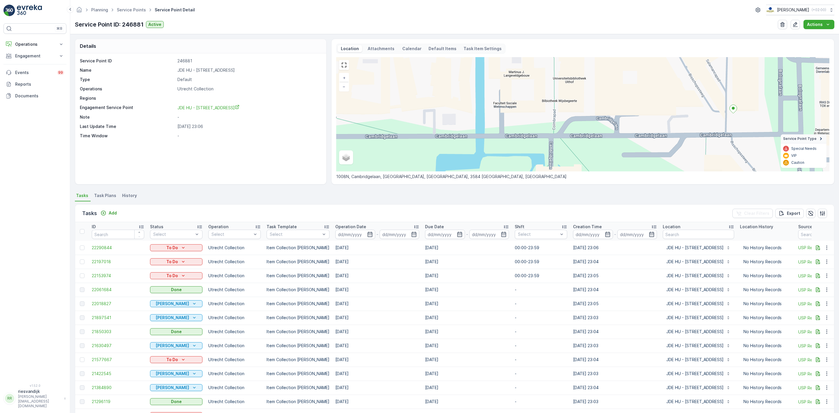
click at [244, 81] on p "Default" at bounding box center [248, 80] width 143 height 6
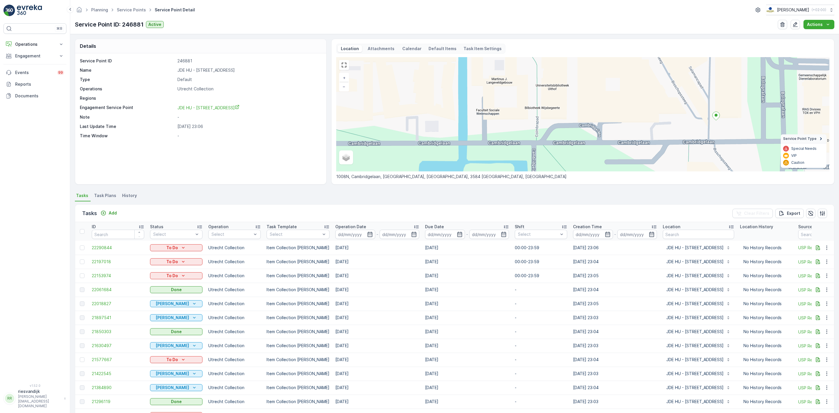
drag, startPoint x: 654, startPoint y: 95, endPoint x: 640, endPoint y: 105, distance: 17.3
click at [640, 105] on div "+ − Satellite Roadmap Terrain Hybrid Leaflet Keyboard shortcuts Map Data Map da…" at bounding box center [582, 114] width 493 height 114
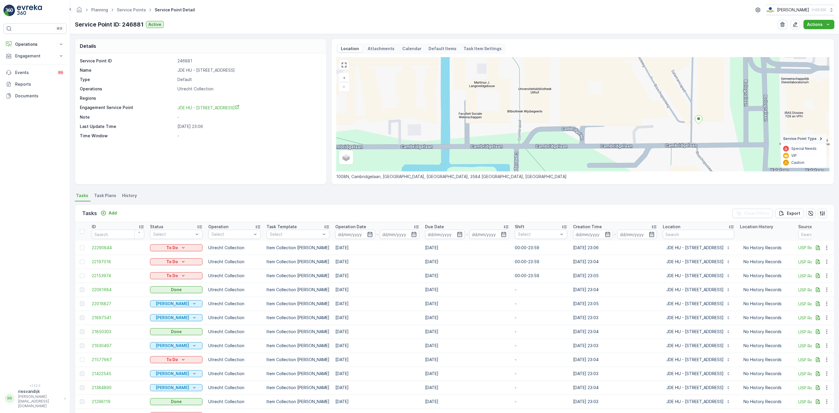
drag, startPoint x: 567, startPoint y: 99, endPoint x: 540, endPoint y: 101, distance: 27.2
click at [552, 101] on div "+ − Satellite Roadmap Terrain Hybrid Leaflet Keyboard shortcuts Map Data Map da…" at bounding box center [582, 114] width 493 height 114
